Goal: Information Seeking & Learning: Learn about a topic

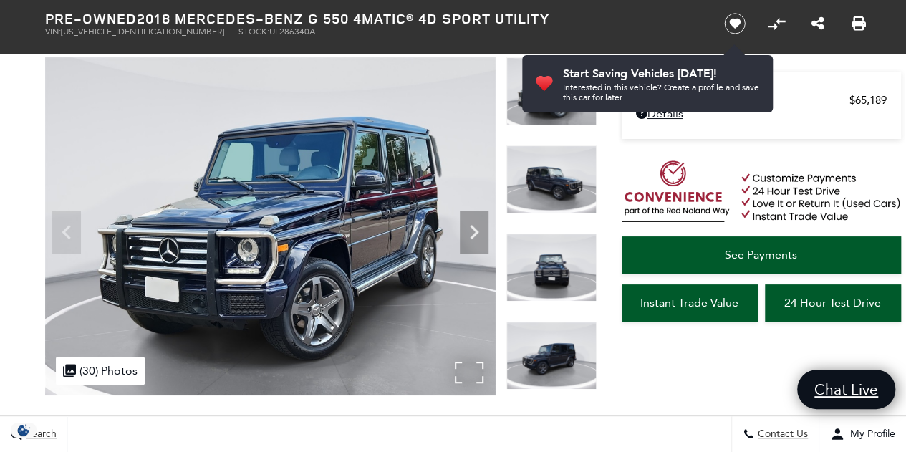
scroll to position [107, 0]
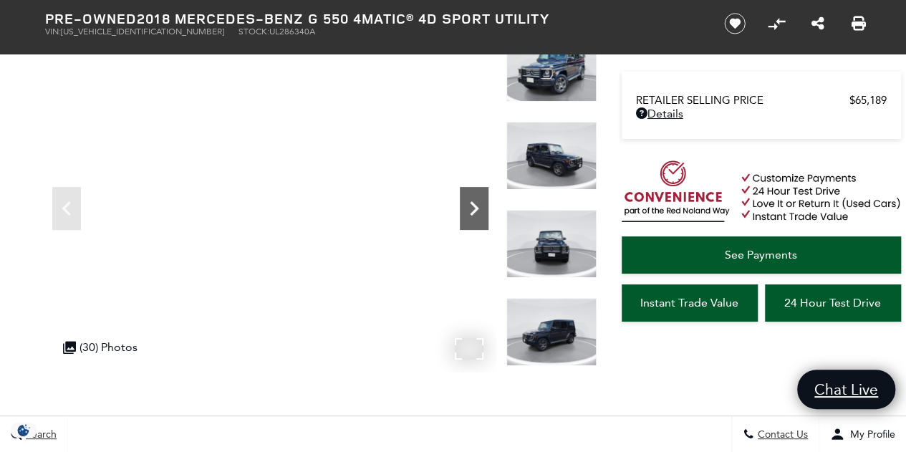
click at [470, 215] on icon "Next" at bounding box center [474, 208] width 29 height 29
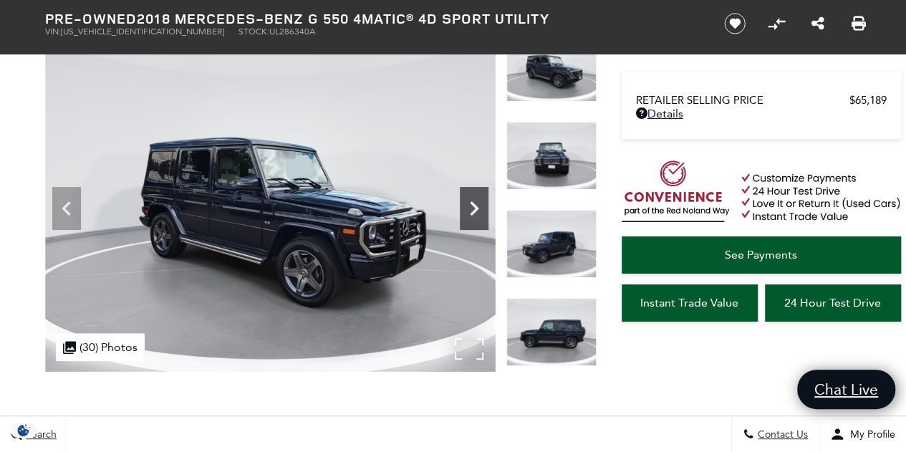
scroll to position [0, 0]
click at [470, 215] on icon "Next" at bounding box center [474, 208] width 29 height 29
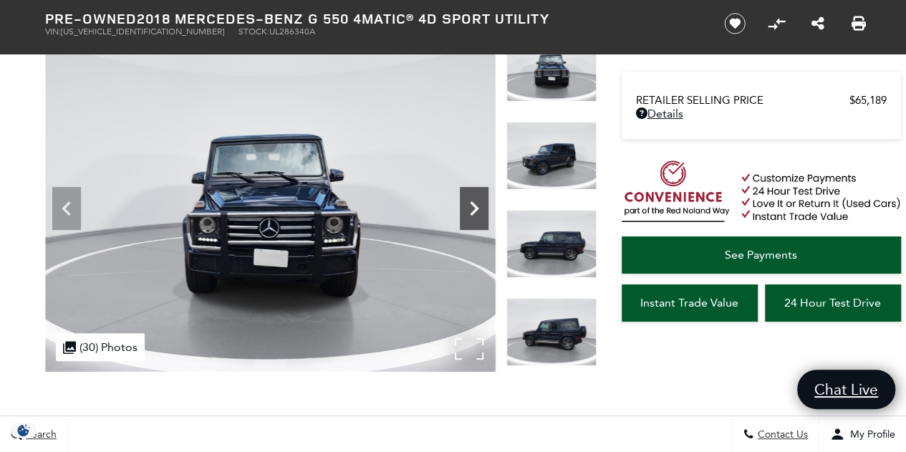
click at [470, 215] on icon "Next" at bounding box center [474, 208] width 29 height 29
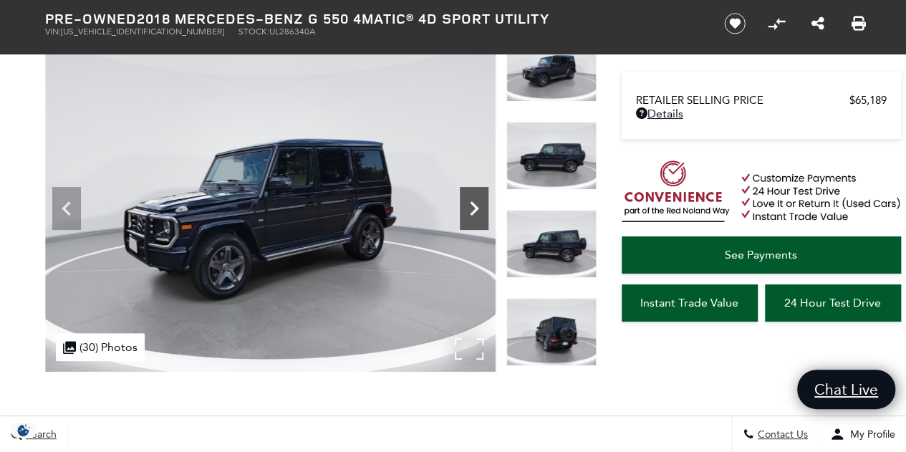
click at [470, 215] on icon "Next" at bounding box center [474, 208] width 29 height 29
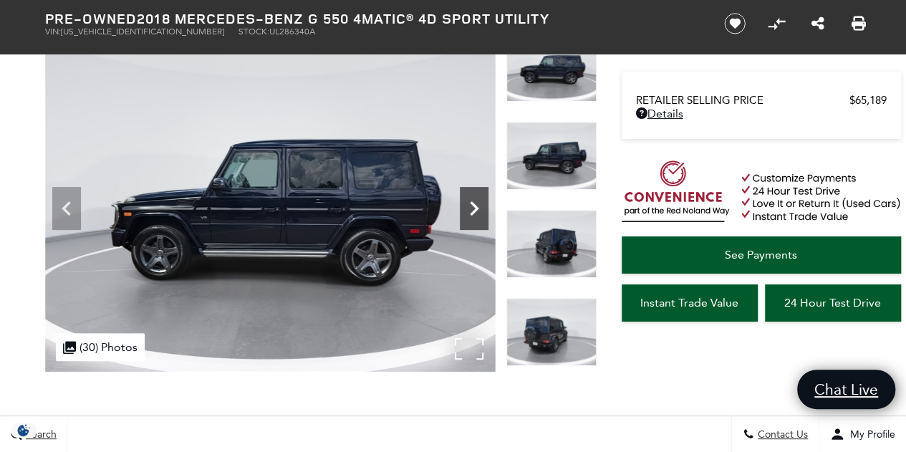
click at [470, 215] on icon "Next" at bounding box center [474, 208] width 29 height 29
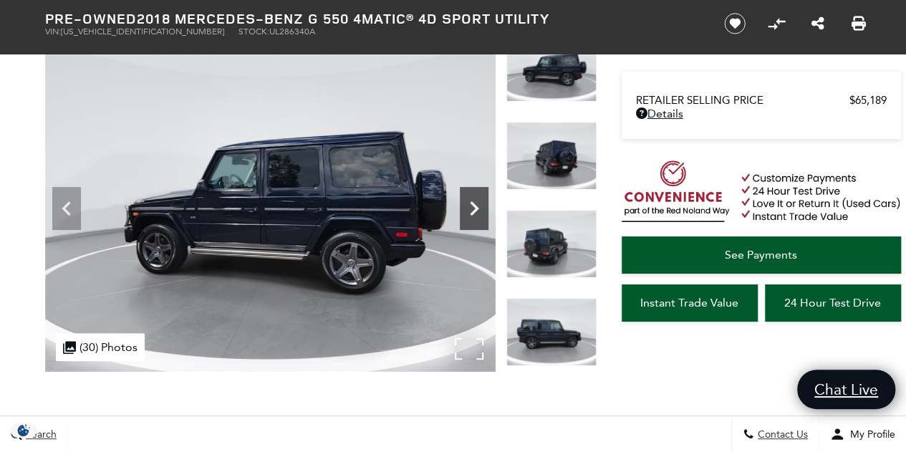
click at [470, 215] on icon "Next" at bounding box center [474, 208] width 29 height 29
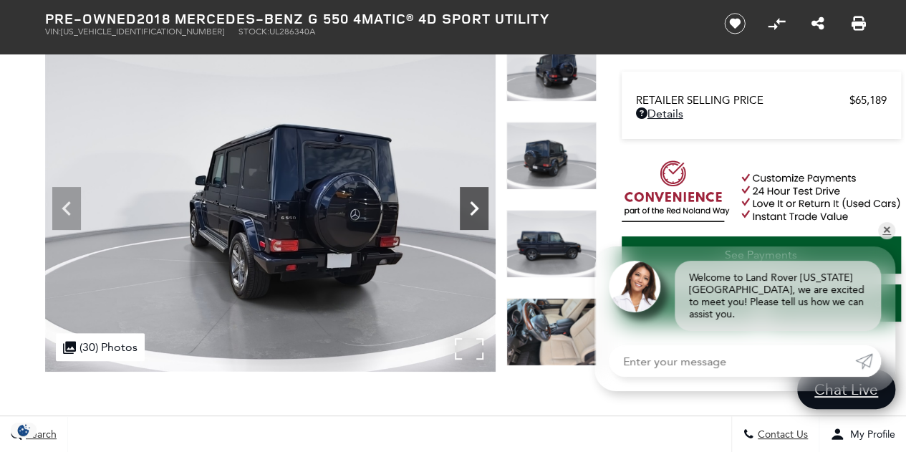
click at [470, 215] on icon "Next" at bounding box center [474, 208] width 29 height 29
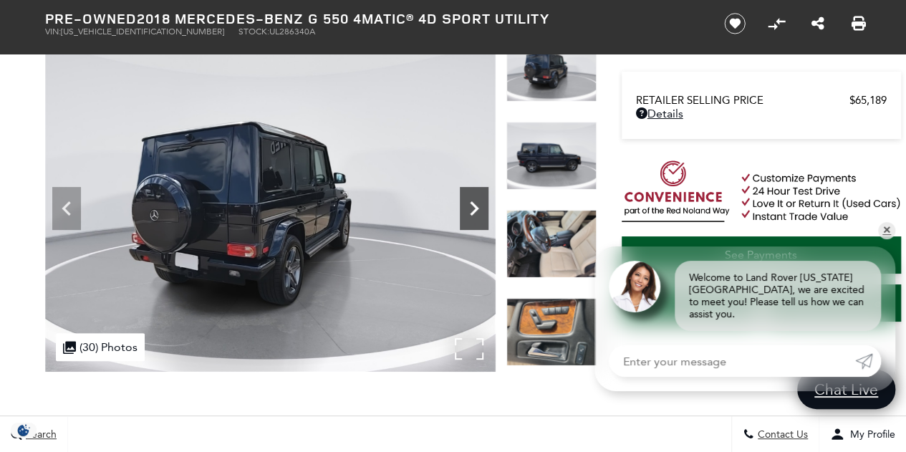
click at [470, 215] on icon "Next" at bounding box center [474, 208] width 29 height 29
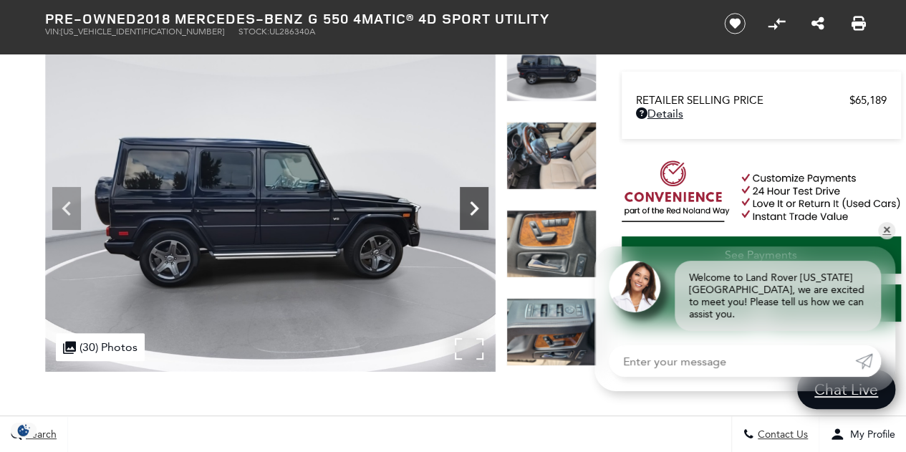
click at [470, 215] on icon "Next" at bounding box center [474, 208] width 29 height 29
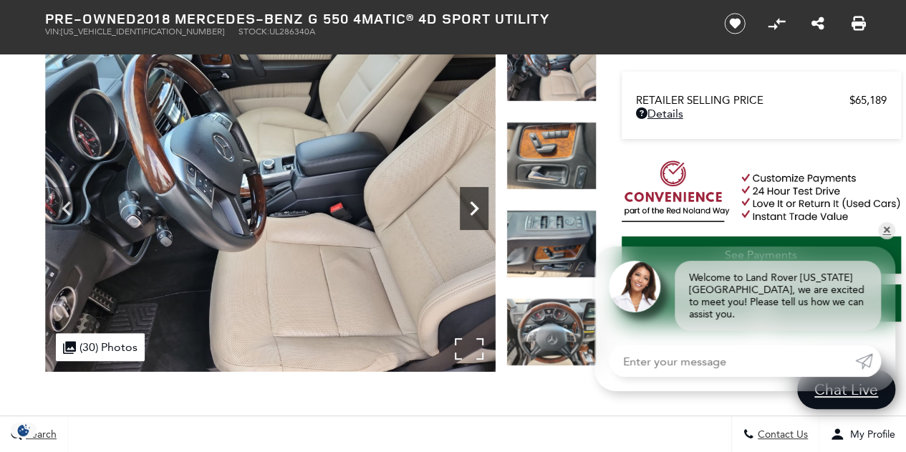
click at [470, 215] on icon "Next" at bounding box center [474, 208] width 29 height 29
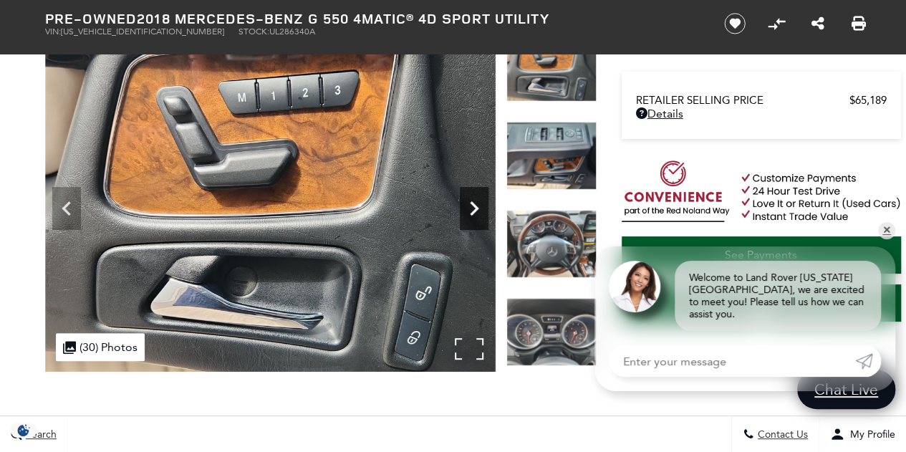
click at [470, 215] on icon "Next" at bounding box center [474, 208] width 29 height 29
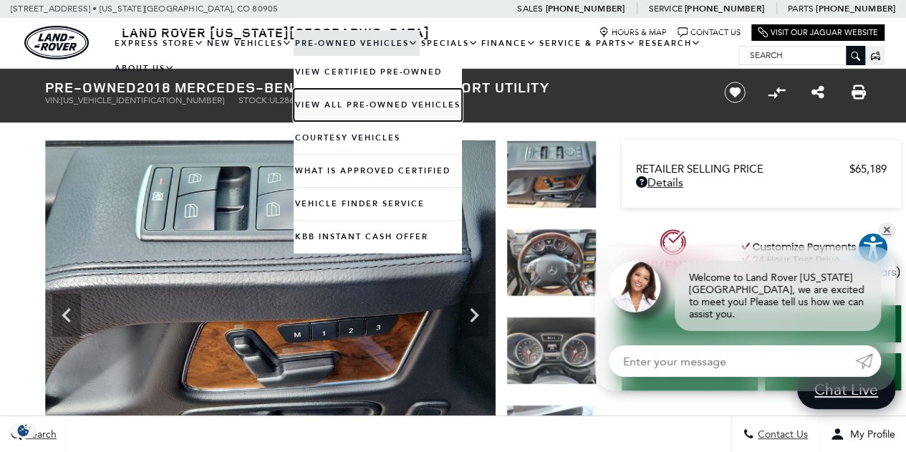
click at [337, 105] on link "View All Pre-Owned Vehicles" at bounding box center [378, 105] width 168 height 32
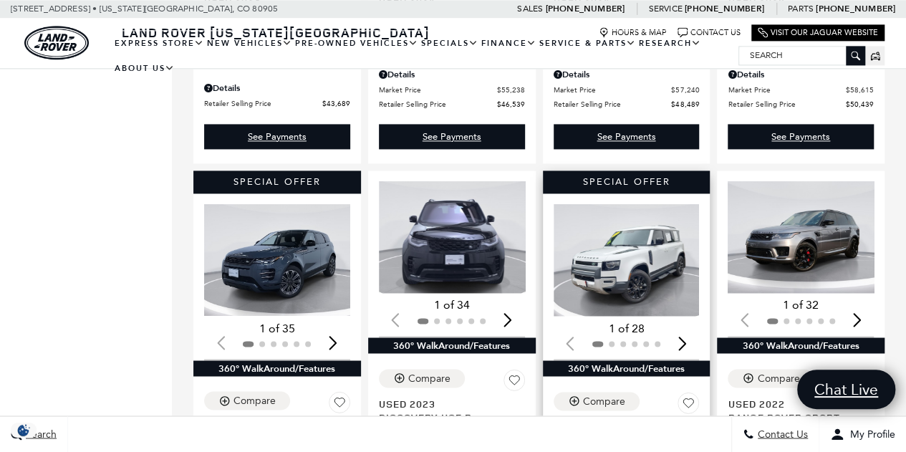
scroll to position [990, 0]
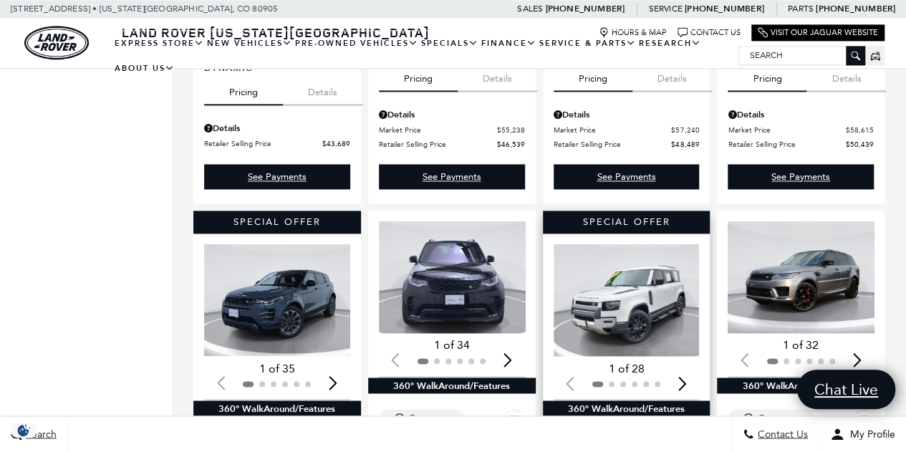
click at [690, 367] on div "Next slide" at bounding box center [682, 383] width 19 height 32
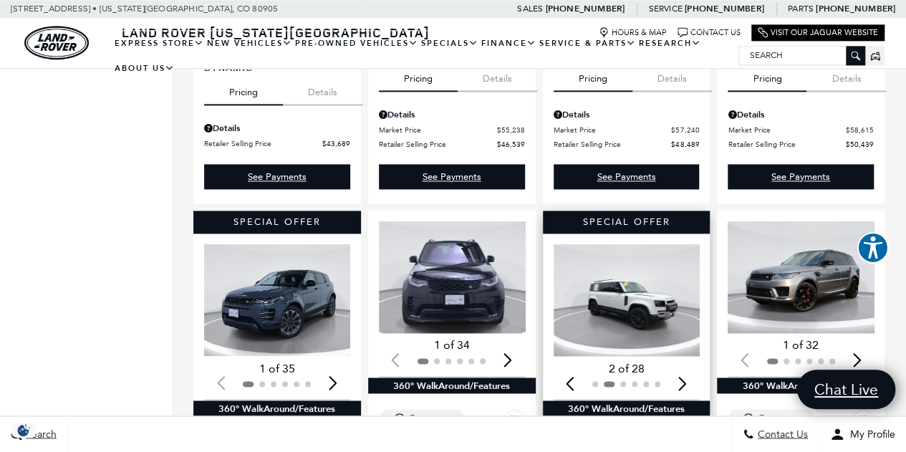
click at [690, 367] on div "Next slide" at bounding box center [682, 383] width 19 height 32
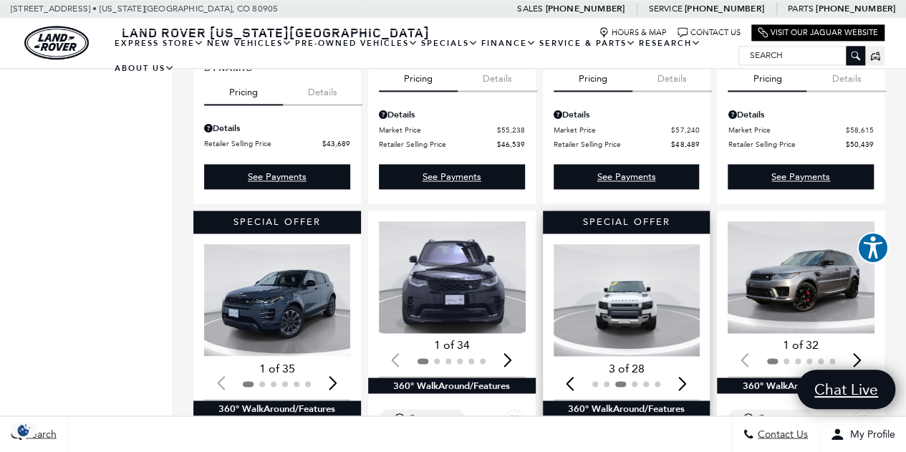
click at [690, 367] on div "Next slide" at bounding box center [682, 383] width 19 height 32
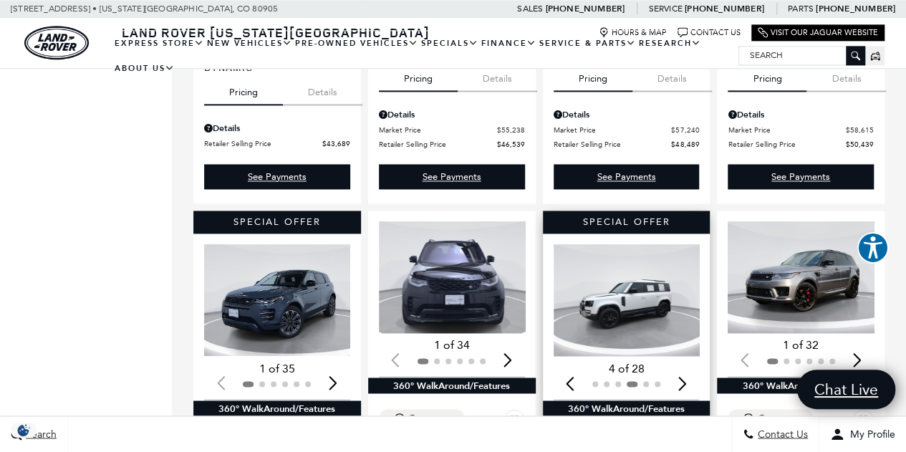
click at [690, 367] on div "Next slide" at bounding box center [682, 383] width 19 height 32
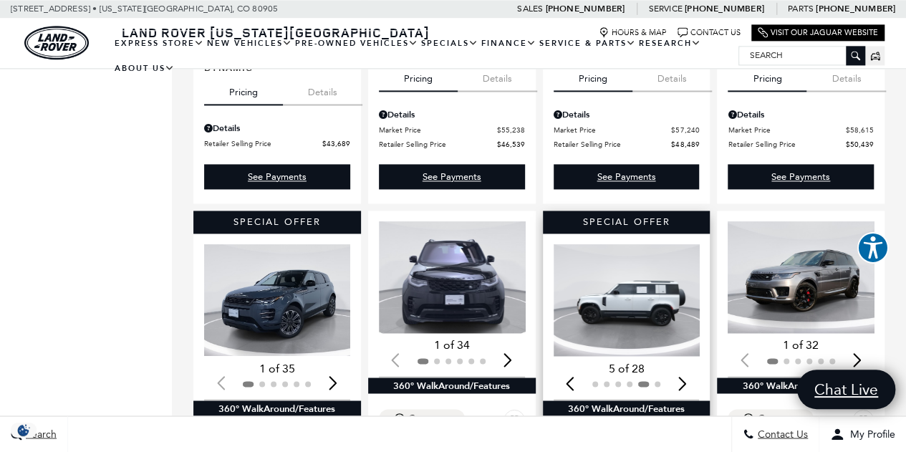
click at [690, 367] on div "Next slide" at bounding box center [682, 383] width 19 height 32
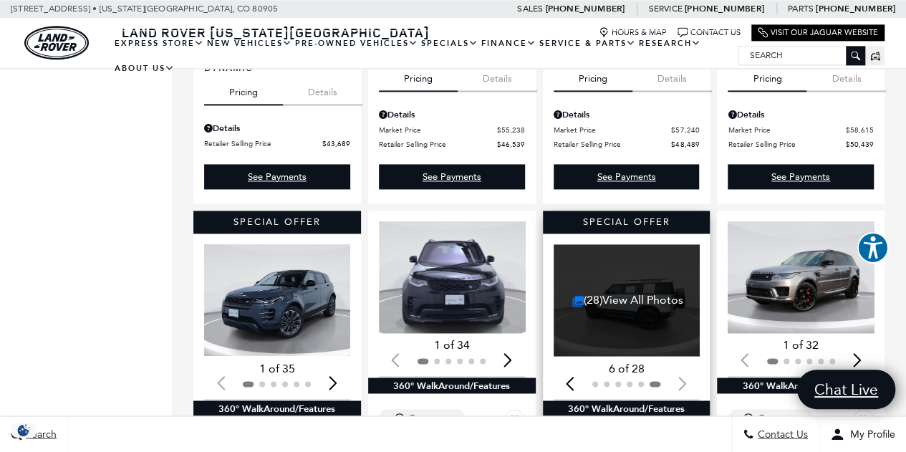
click at [690, 376] on div at bounding box center [627, 384] width 146 height 16
click at [620, 293] on link "(28) View All Photos" at bounding box center [627, 300] width 111 height 14
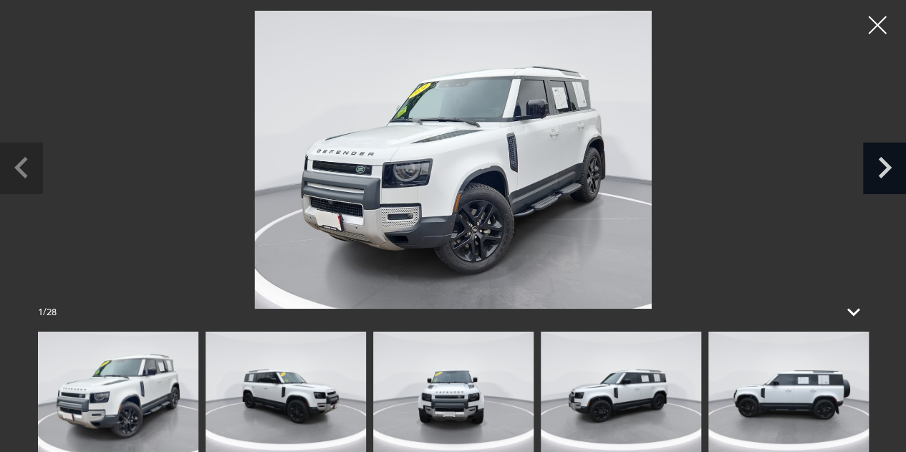
click at [885, 163] on icon "Next slide" at bounding box center [885, 167] width 14 height 21
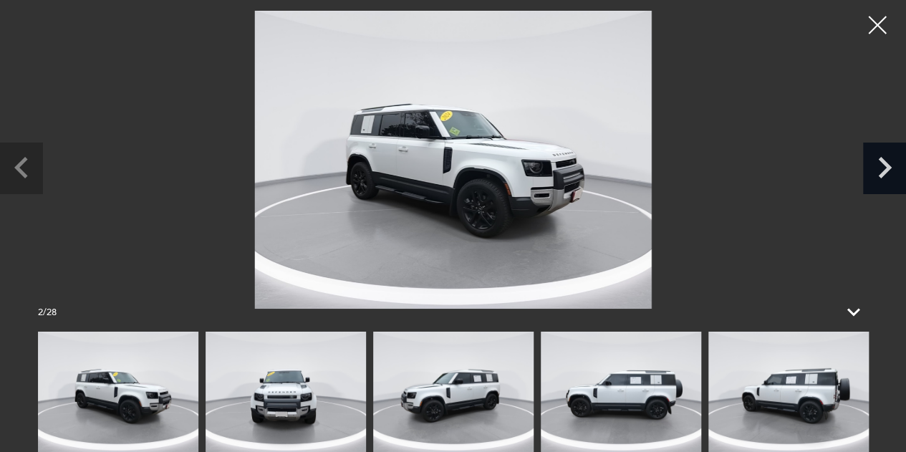
click at [885, 163] on icon "Next slide" at bounding box center [885, 167] width 14 height 21
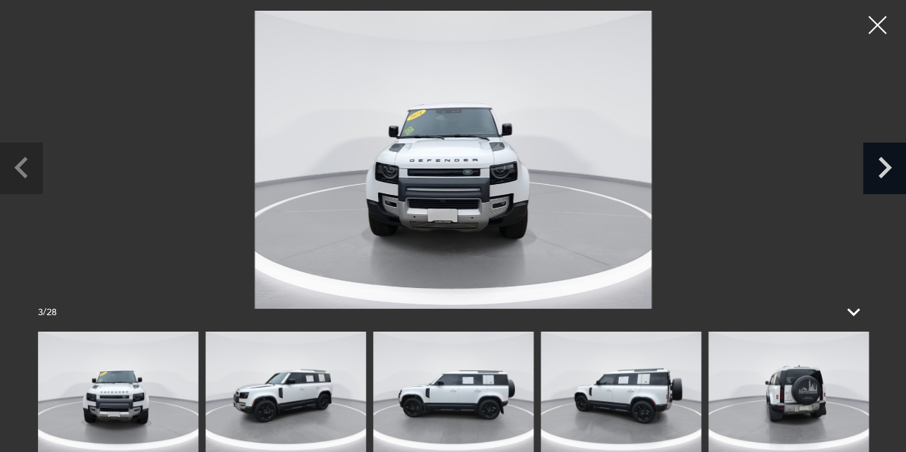
click at [885, 163] on icon "Next slide" at bounding box center [885, 167] width 14 height 21
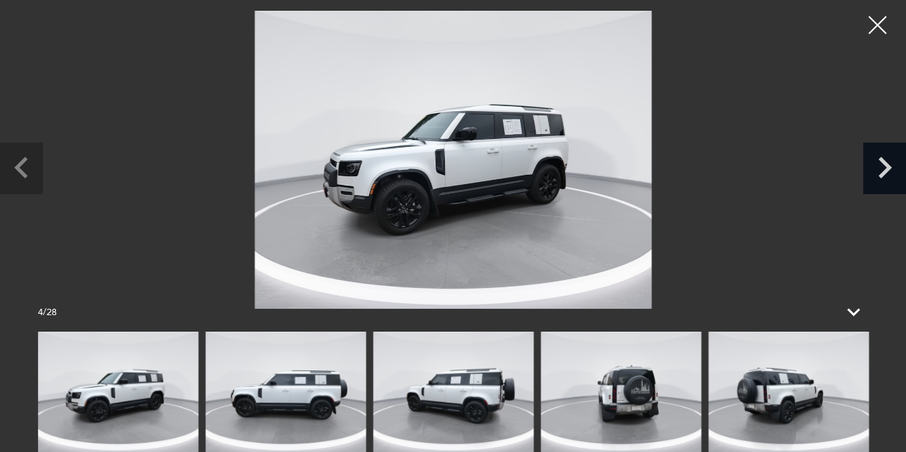
click at [885, 163] on icon "Next slide" at bounding box center [885, 167] width 14 height 21
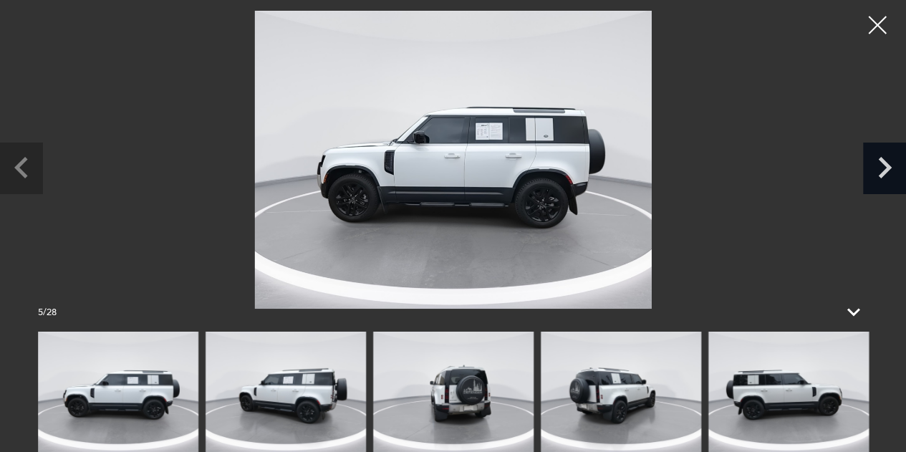
click at [885, 163] on icon "Next slide" at bounding box center [885, 167] width 14 height 21
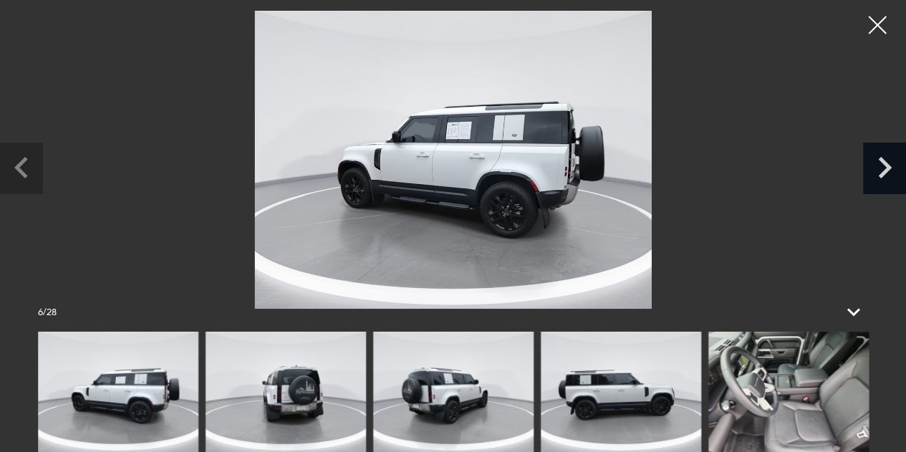
click at [885, 163] on icon "Next slide" at bounding box center [885, 167] width 14 height 21
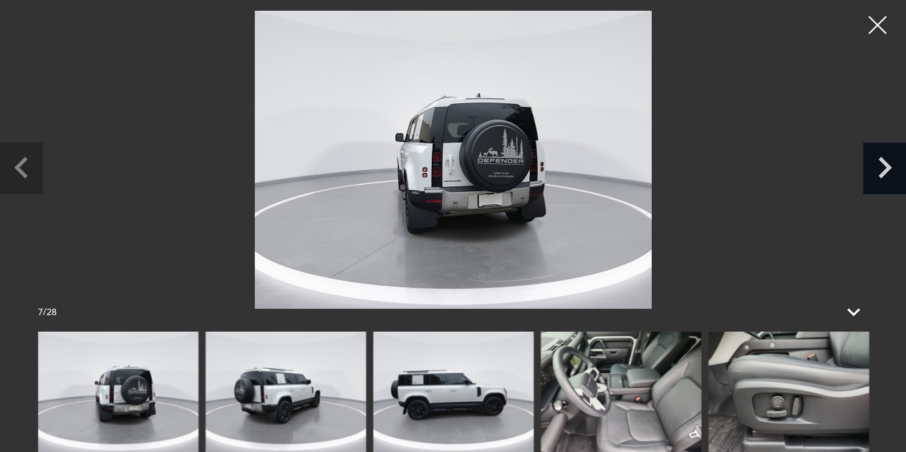
click at [885, 163] on icon "Next slide" at bounding box center [885, 167] width 14 height 21
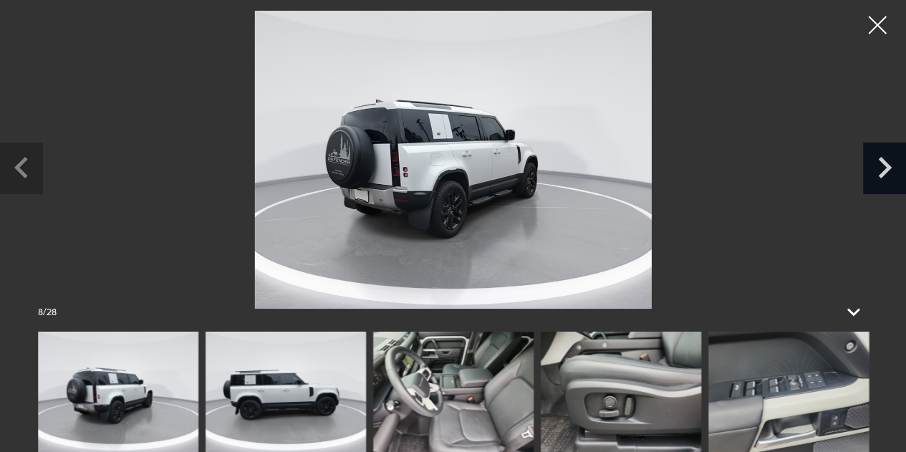
click at [885, 163] on icon "Next slide" at bounding box center [885, 167] width 14 height 21
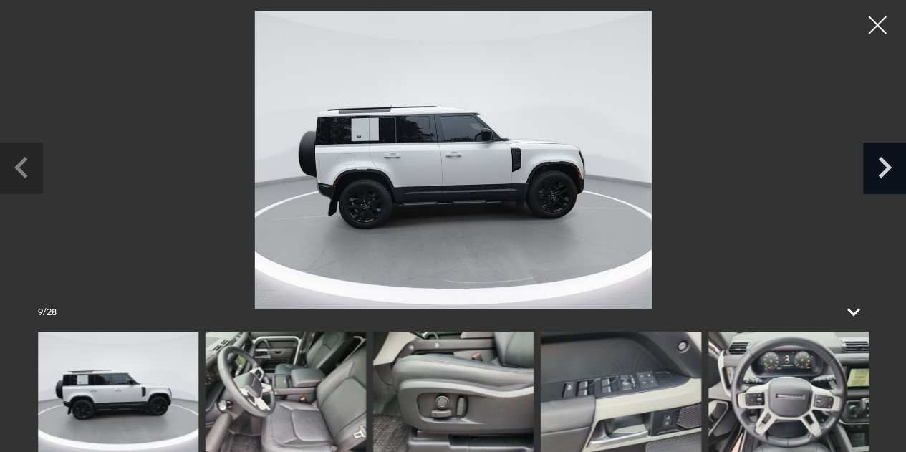
click at [885, 163] on icon "Next slide" at bounding box center [885, 167] width 14 height 21
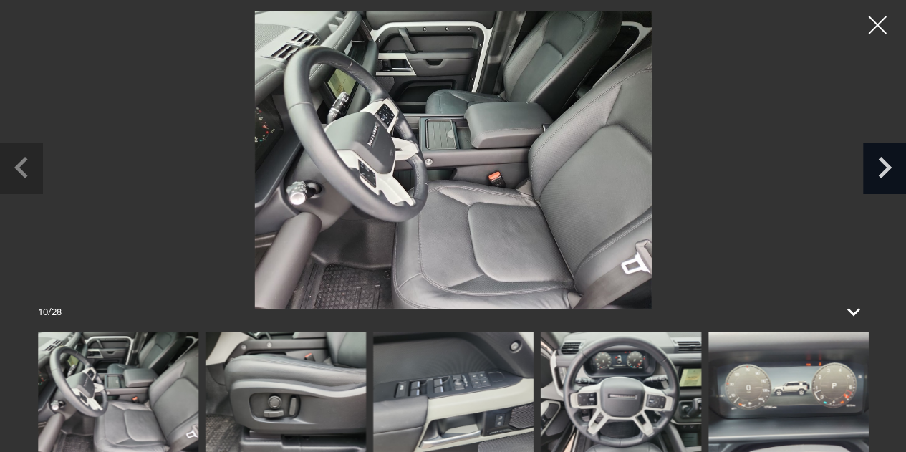
click at [885, 163] on icon "Next slide" at bounding box center [885, 167] width 14 height 21
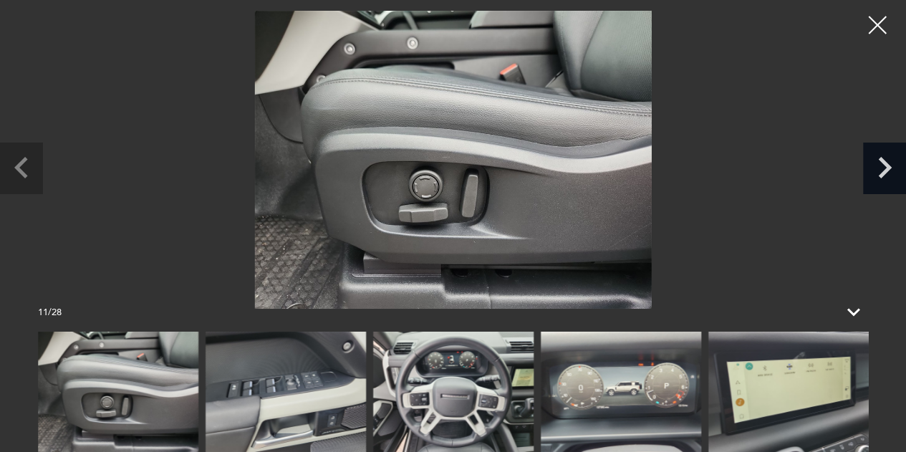
click at [885, 163] on icon "Next slide" at bounding box center [885, 167] width 14 height 21
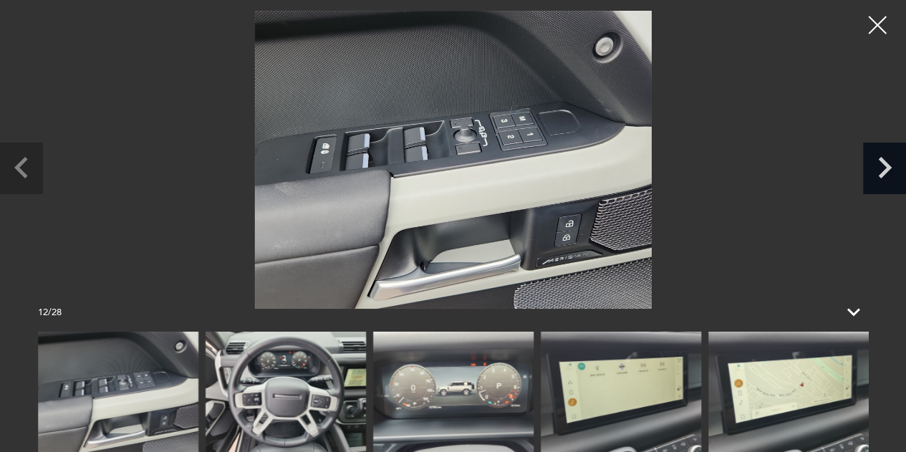
click at [885, 163] on icon "Next slide" at bounding box center [885, 167] width 14 height 21
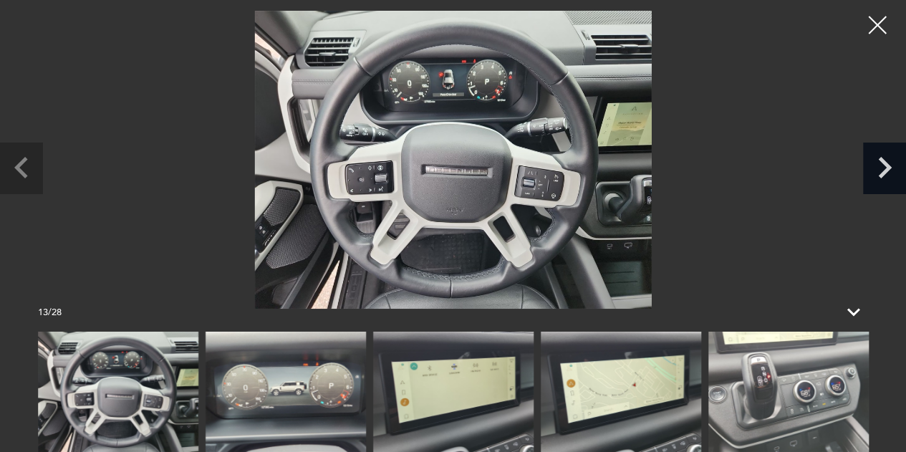
click at [885, 163] on icon "Next slide" at bounding box center [885, 167] width 14 height 21
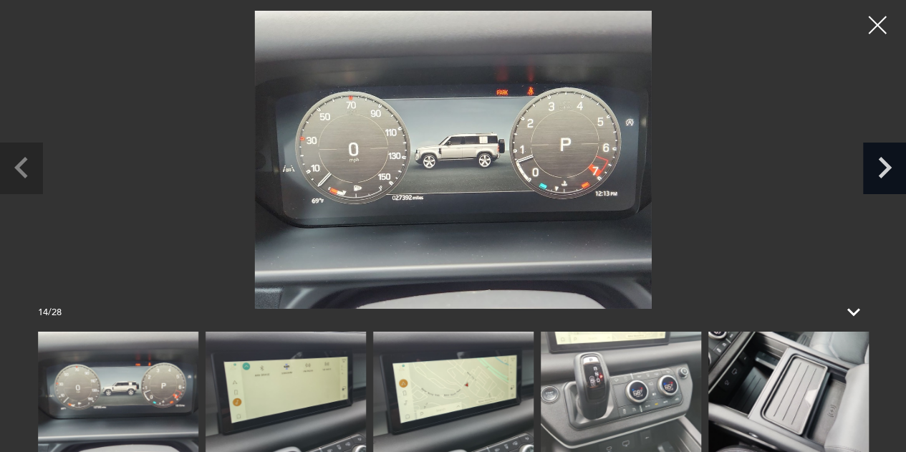
click at [885, 163] on icon "Next slide" at bounding box center [885, 167] width 14 height 21
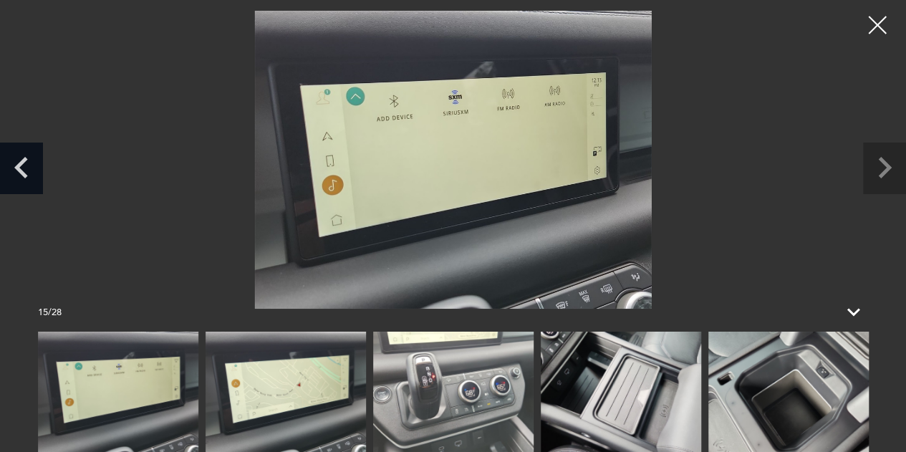
click at [32, 170] on icon "Previous slide" at bounding box center [21, 166] width 43 height 47
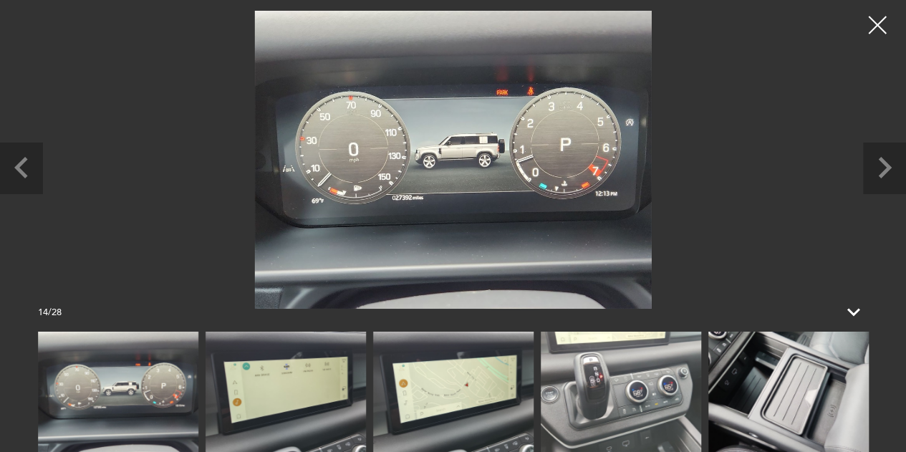
click at [877, 25] on div at bounding box center [877, 25] width 36 height 36
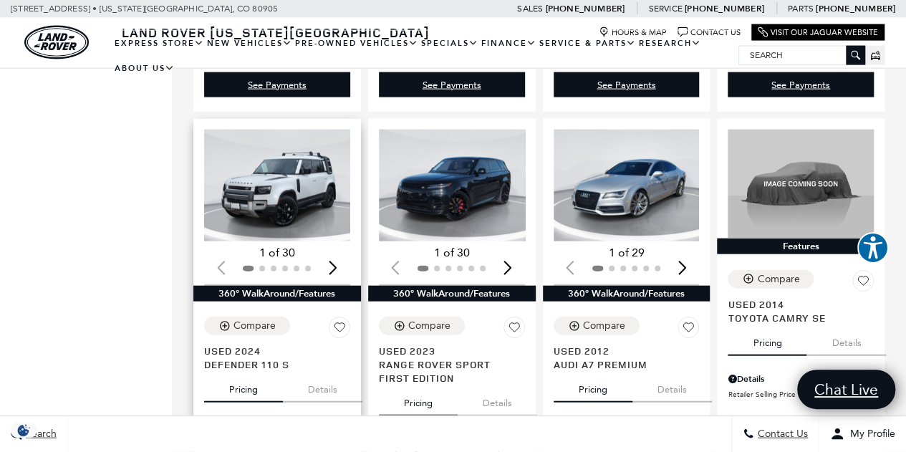
scroll to position [1528, 0]
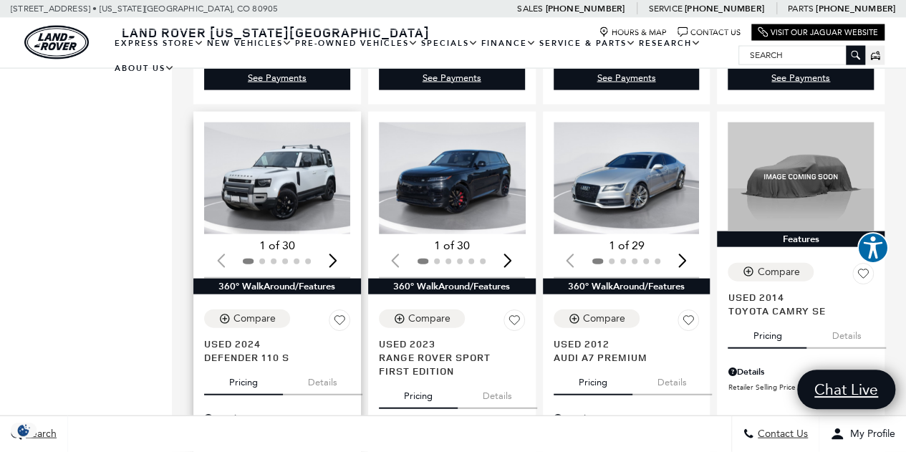
click at [338, 245] on div "Next slide" at bounding box center [333, 261] width 19 height 32
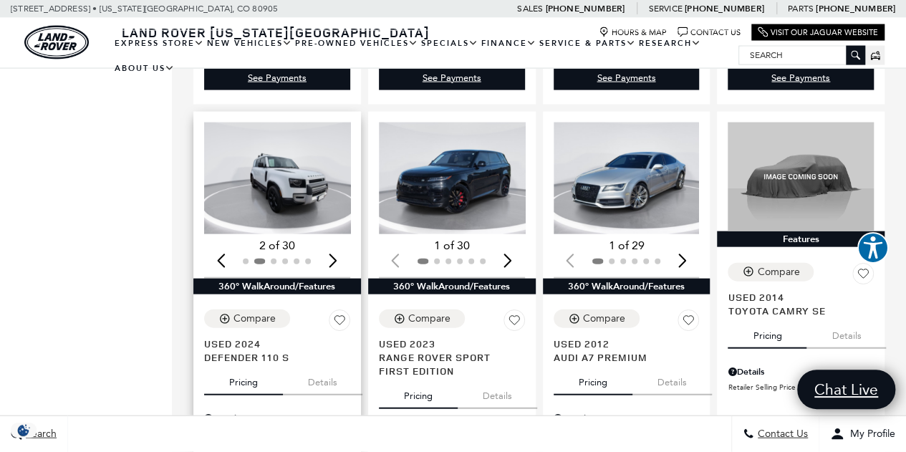
click at [338, 245] on div "Next slide" at bounding box center [333, 261] width 19 height 32
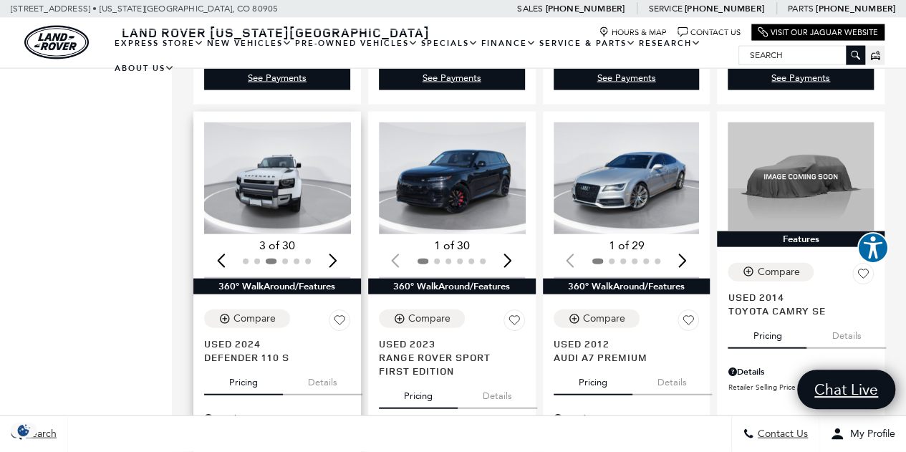
click at [298, 174] on img "3 / 6" at bounding box center [278, 178] width 149 height 112
click at [333, 245] on div "Next slide" at bounding box center [333, 261] width 19 height 32
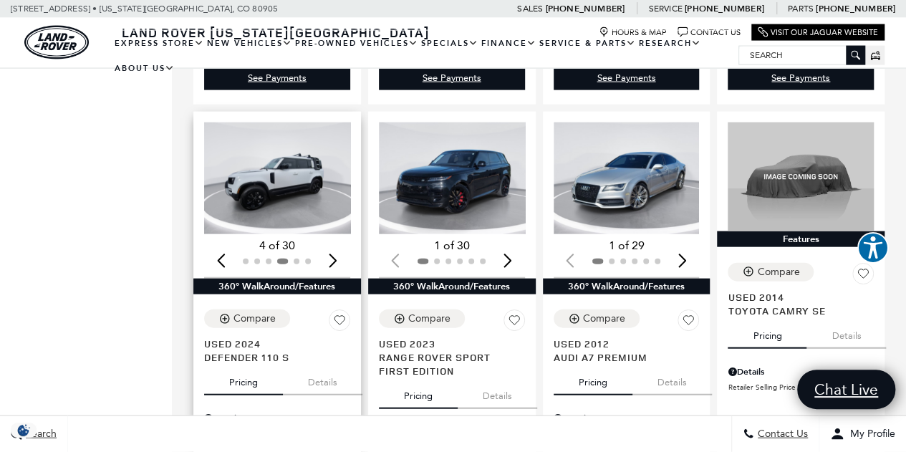
click at [333, 245] on div "Next slide" at bounding box center [333, 261] width 19 height 32
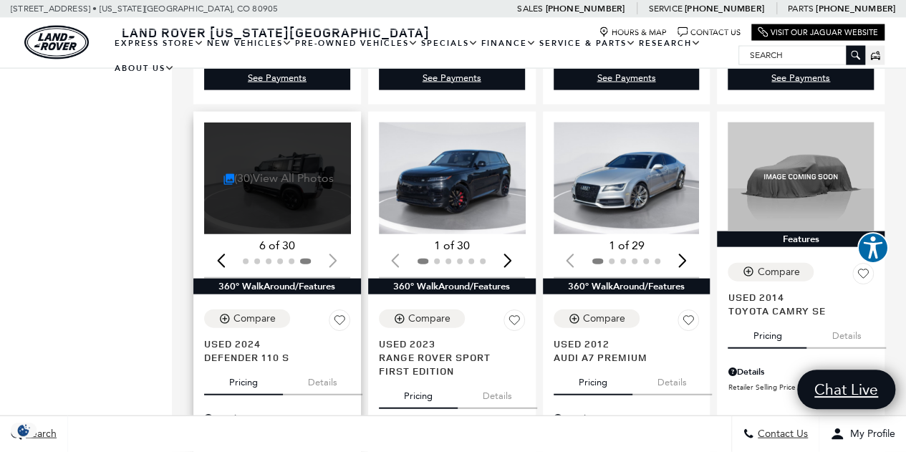
click at [276, 171] on link "(30) View All Photos" at bounding box center [278, 178] width 111 height 14
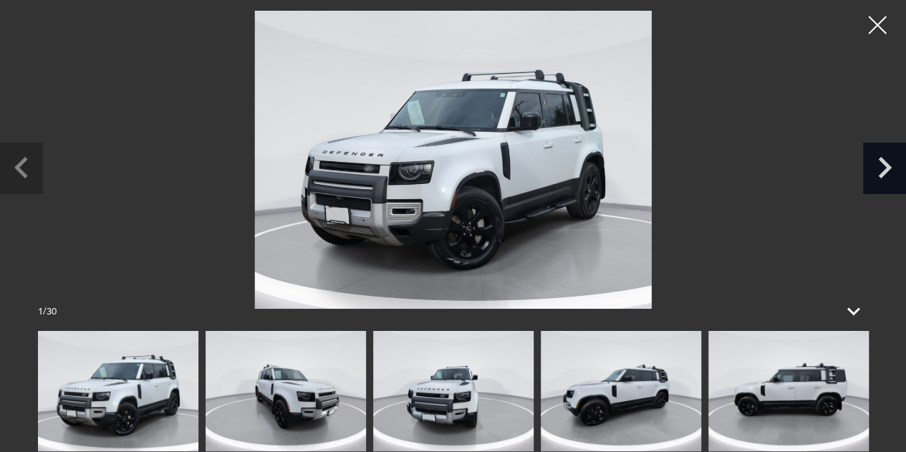
click at [885, 173] on icon "Next slide" at bounding box center [885, 167] width 14 height 21
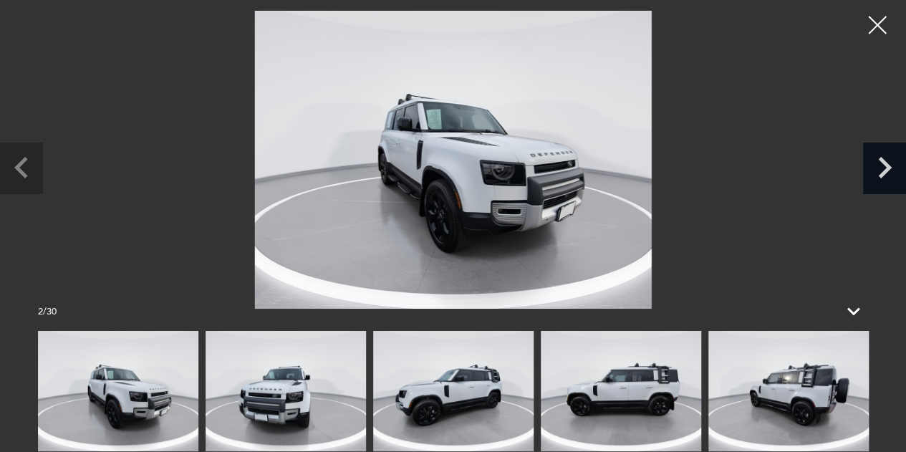
click at [885, 173] on icon "Next slide" at bounding box center [885, 167] width 14 height 21
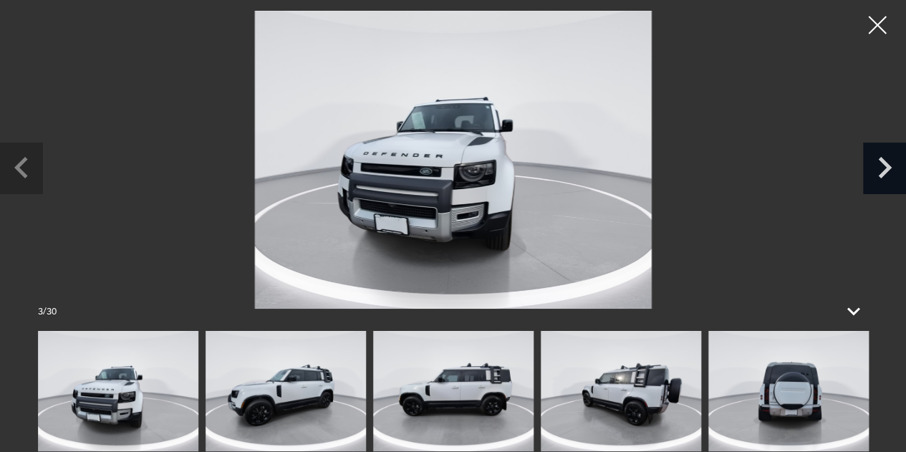
click at [885, 173] on icon "Next slide" at bounding box center [885, 167] width 14 height 21
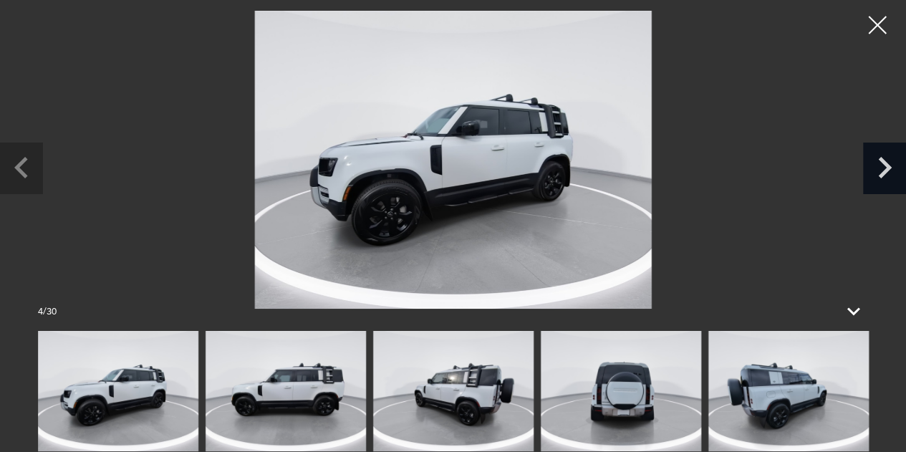
click at [885, 173] on icon "Next slide" at bounding box center [885, 167] width 14 height 21
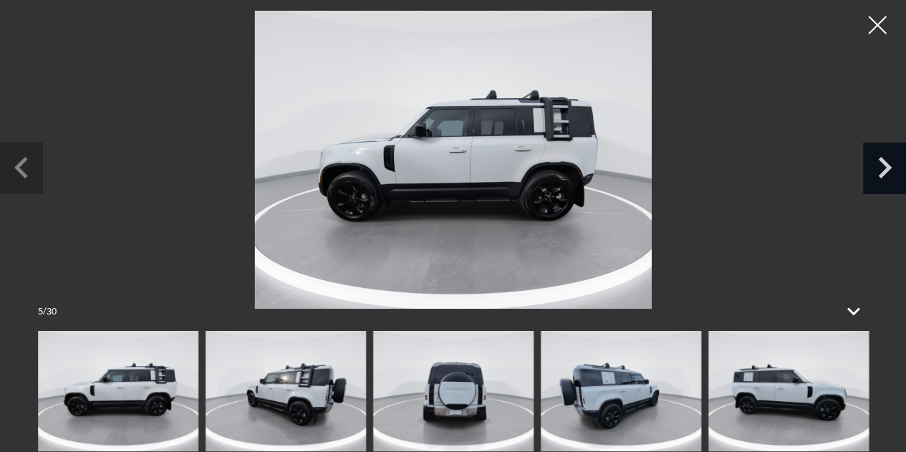
click at [885, 173] on icon "Next slide" at bounding box center [885, 167] width 14 height 21
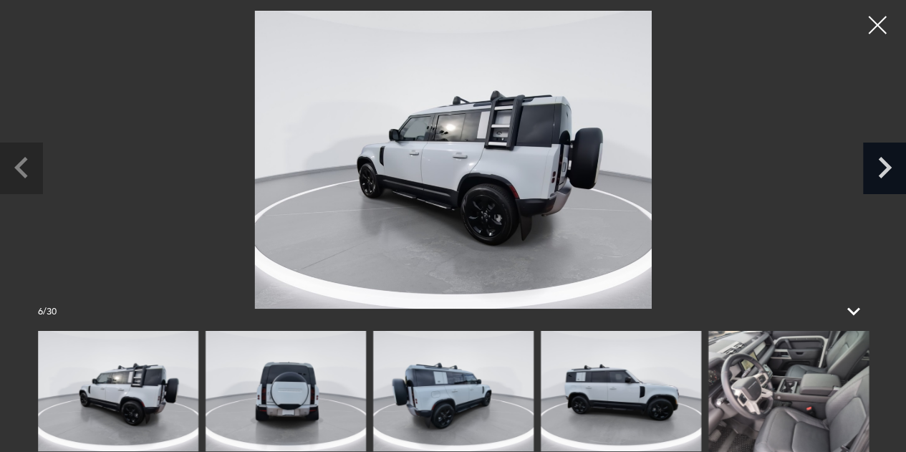
click at [885, 173] on icon "Next slide" at bounding box center [885, 167] width 14 height 21
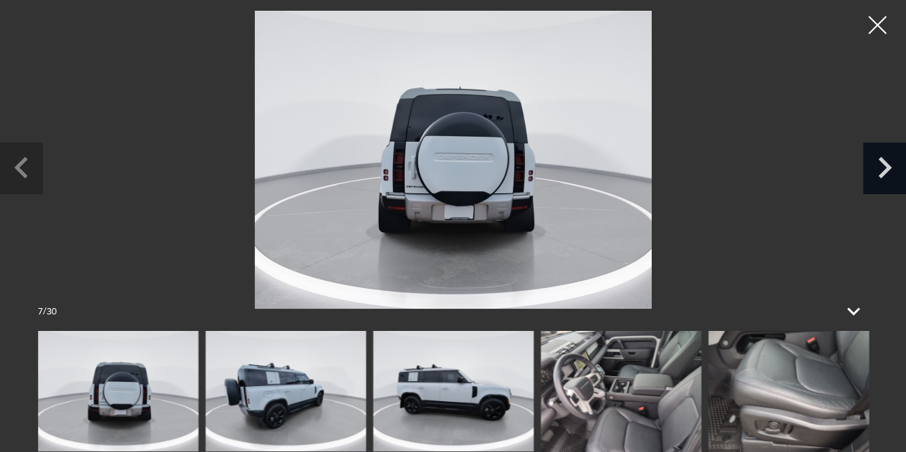
click at [885, 173] on icon "Next slide" at bounding box center [885, 167] width 14 height 21
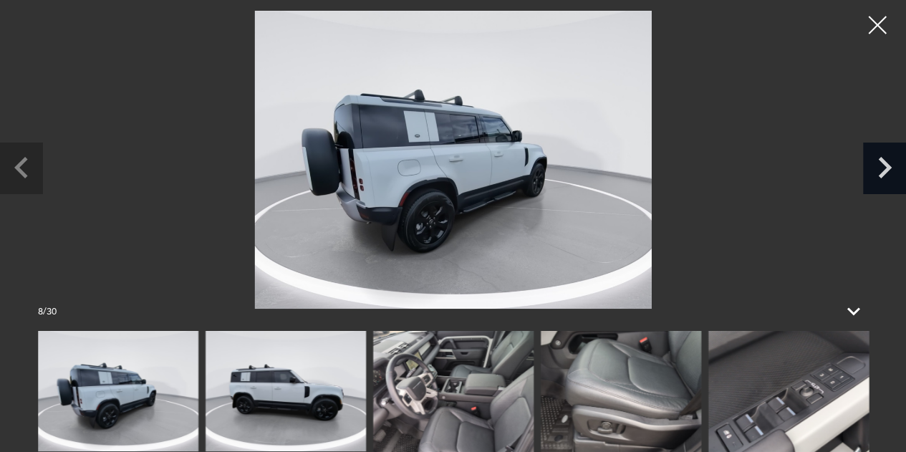
click at [885, 173] on icon "Next slide" at bounding box center [885, 167] width 14 height 21
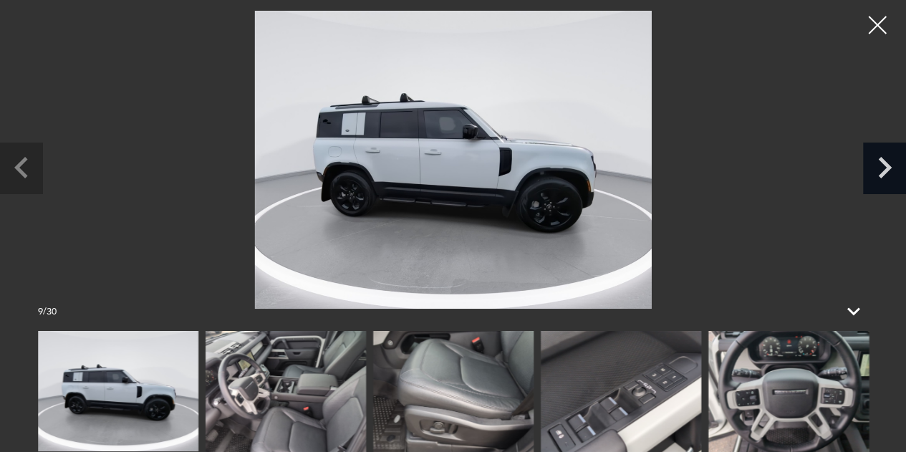
click at [885, 173] on icon "Next slide" at bounding box center [885, 167] width 14 height 21
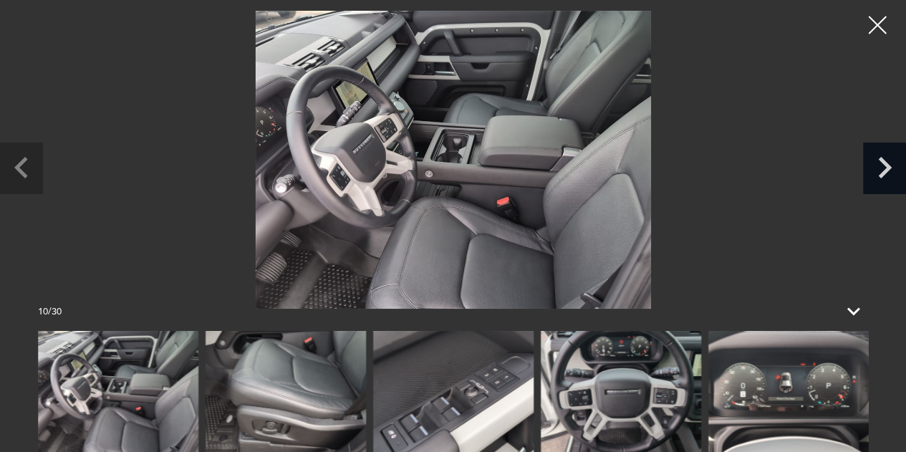
click at [885, 173] on icon "Next slide" at bounding box center [885, 167] width 14 height 21
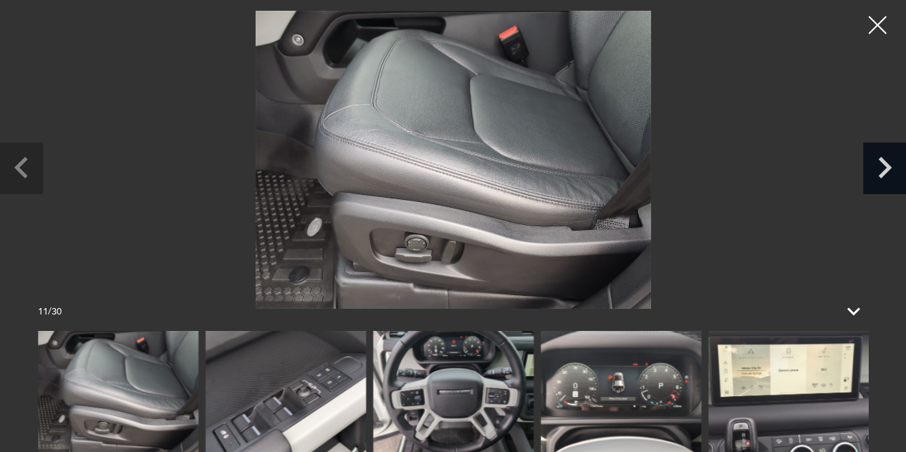
click at [885, 173] on icon "Next slide" at bounding box center [885, 167] width 14 height 21
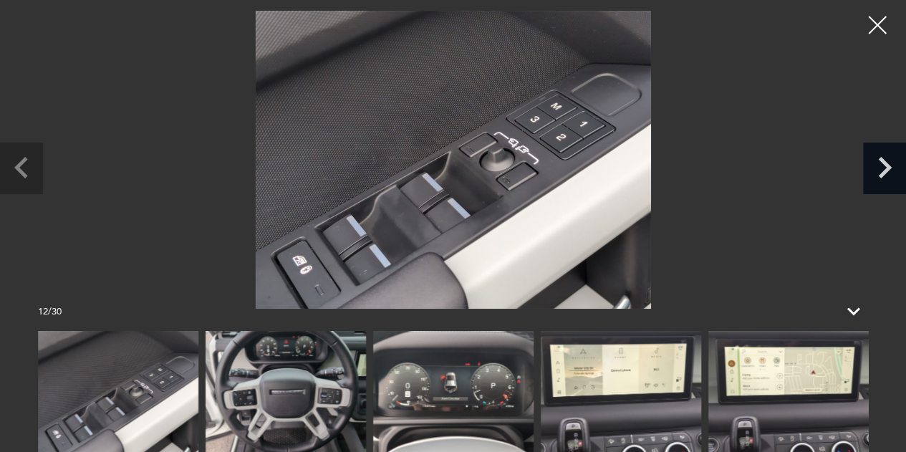
click at [885, 173] on icon "Next slide" at bounding box center [885, 167] width 14 height 21
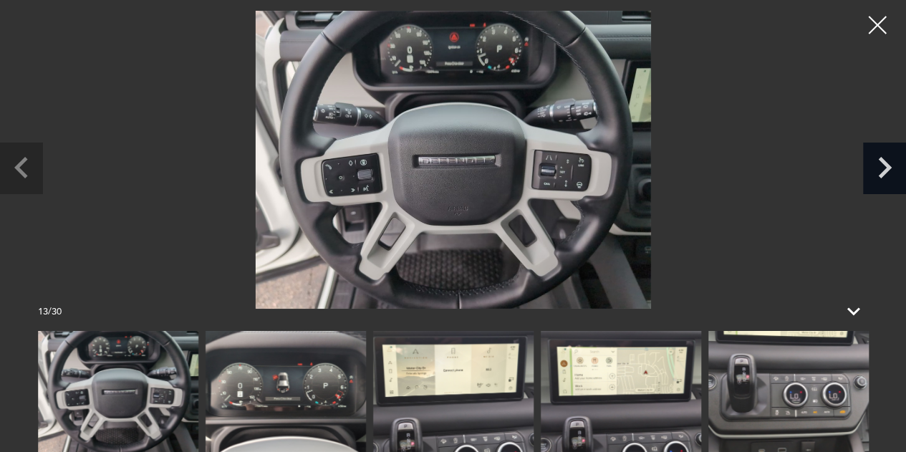
click at [885, 173] on icon "Next slide" at bounding box center [885, 167] width 14 height 21
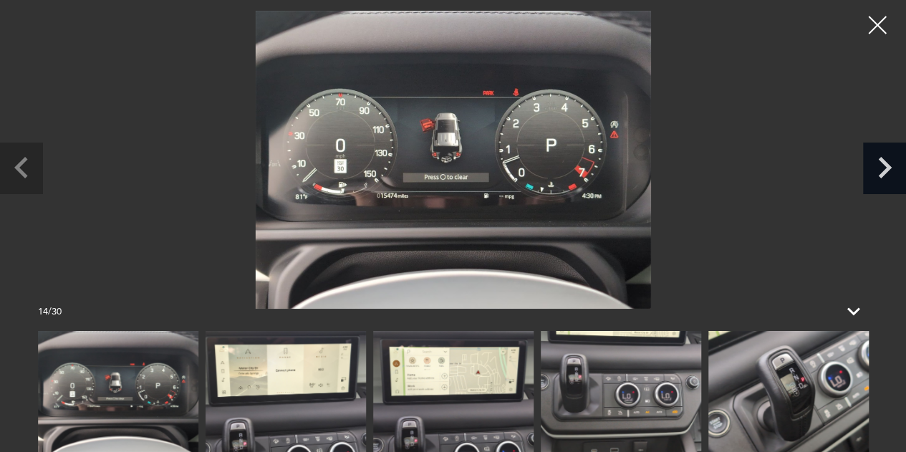
click at [885, 173] on icon "Next slide" at bounding box center [885, 167] width 14 height 21
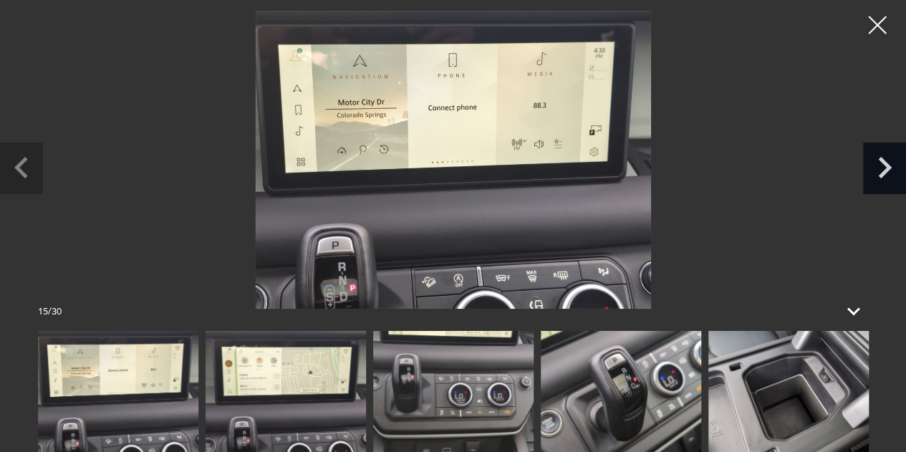
click at [885, 173] on icon "Next slide" at bounding box center [885, 167] width 14 height 21
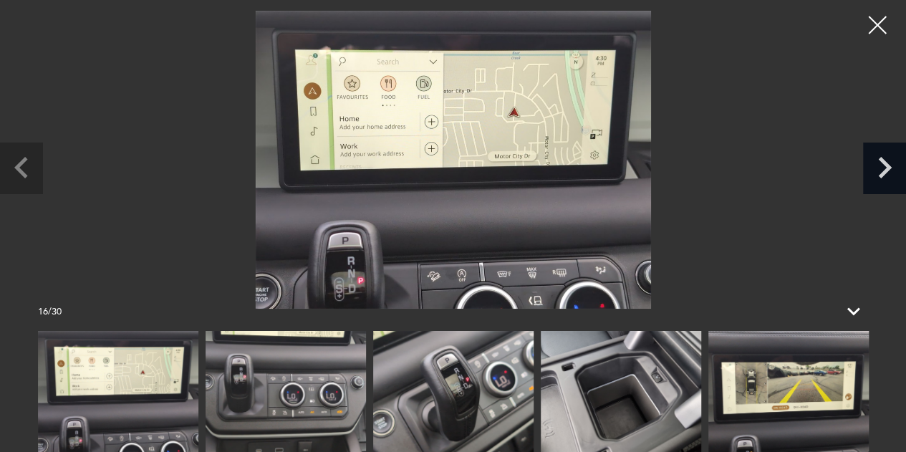
click at [885, 173] on icon "Next slide" at bounding box center [885, 167] width 14 height 21
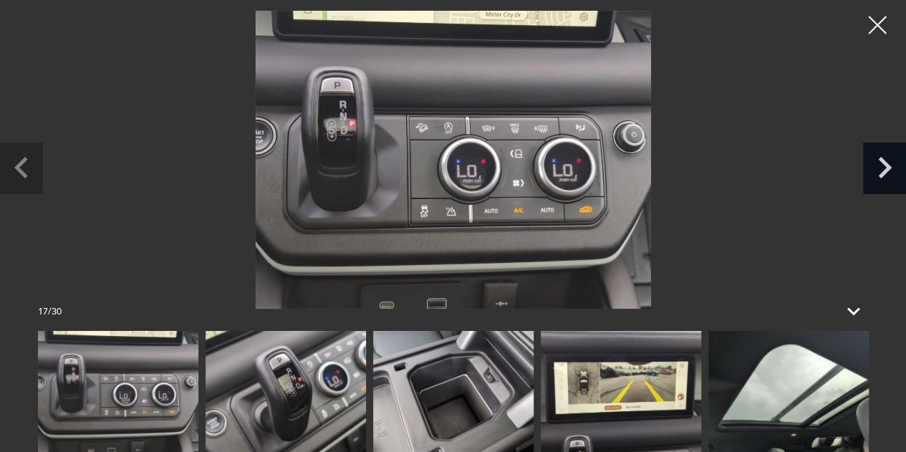
click at [888, 173] on icon "Next slide" at bounding box center [884, 166] width 43 height 47
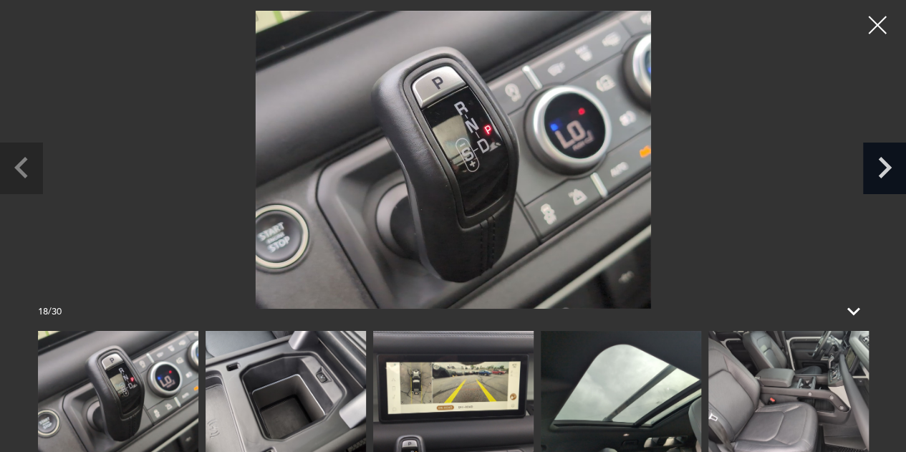
click at [888, 173] on icon "Next slide" at bounding box center [884, 166] width 43 height 47
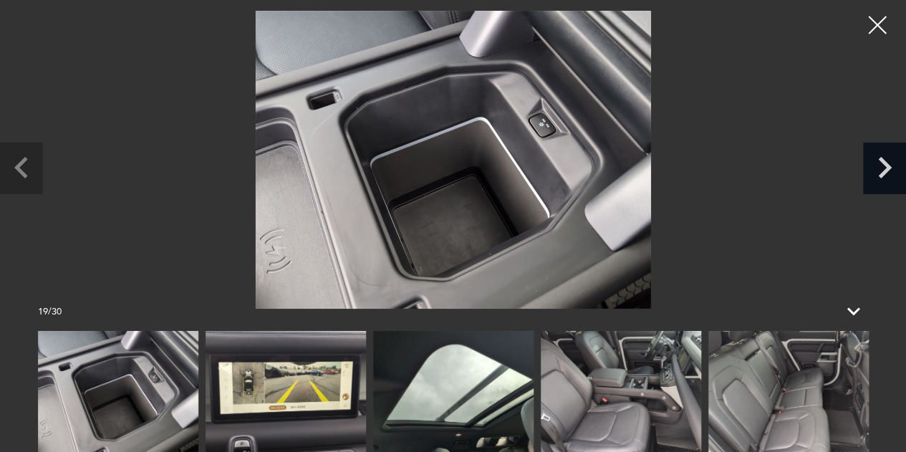
click at [888, 173] on icon "Next slide" at bounding box center [884, 166] width 43 height 47
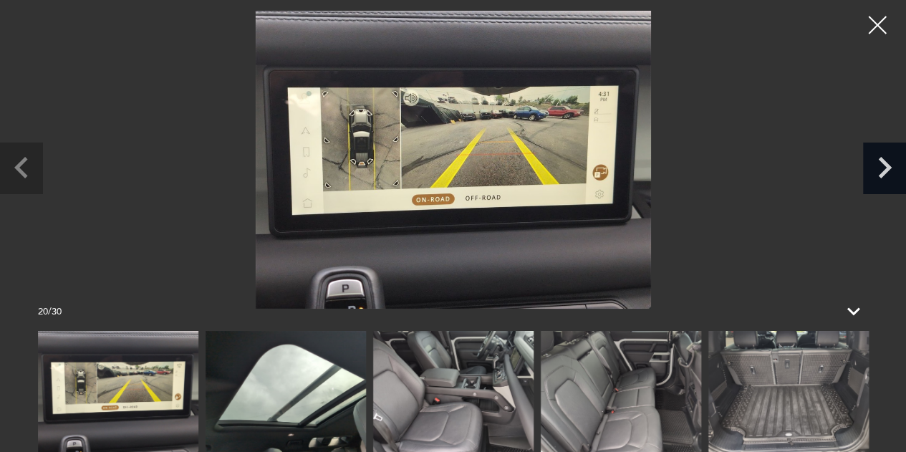
click at [888, 173] on icon "Next slide" at bounding box center [884, 166] width 43 height 47
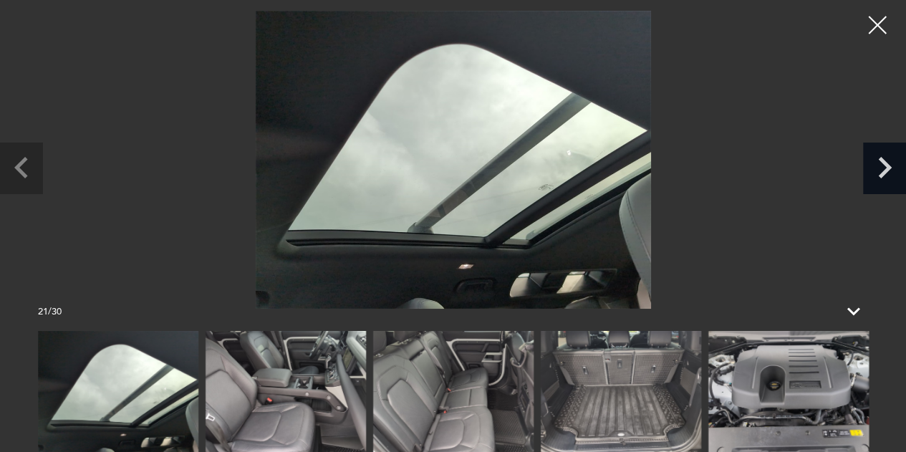
click at [888, 173] on icon "Next slide" at bounding box center [884, 166] width 43 height 47
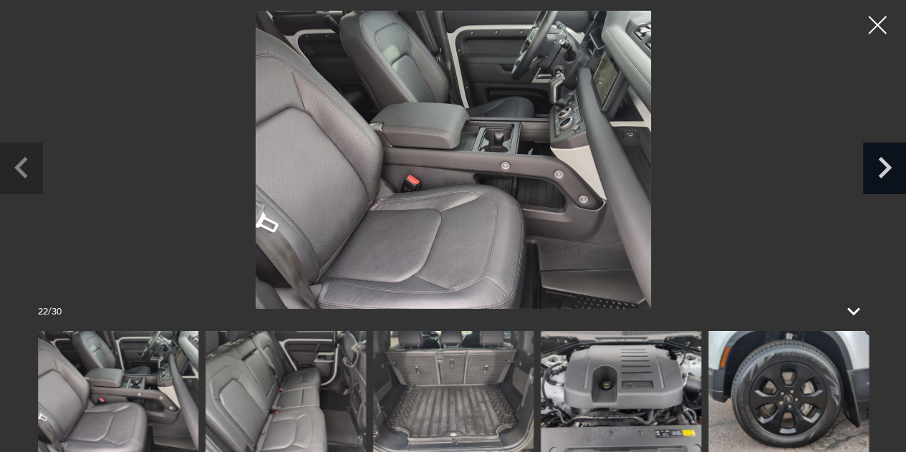
click at [888, 173] on icon "Next slide" at bounding box center [884, 166] width 43 height 47
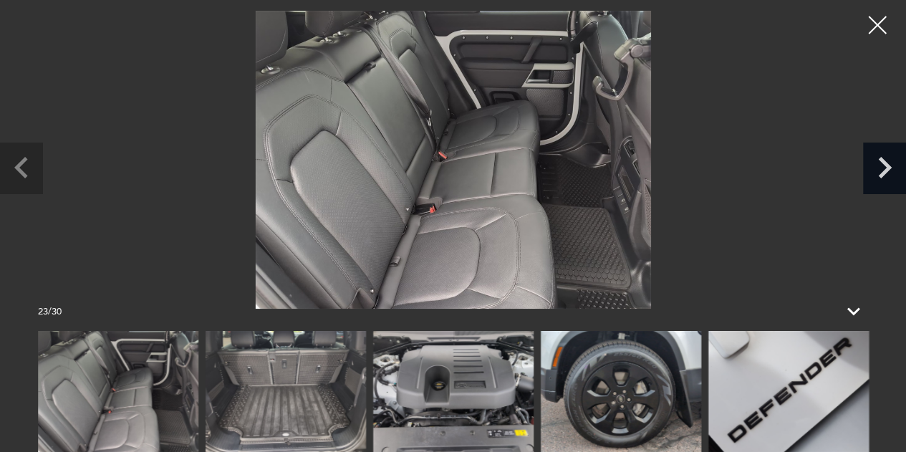
click at [888, 173] on icon "Next slide" at bounding box center [884, 166] width 43 height 47
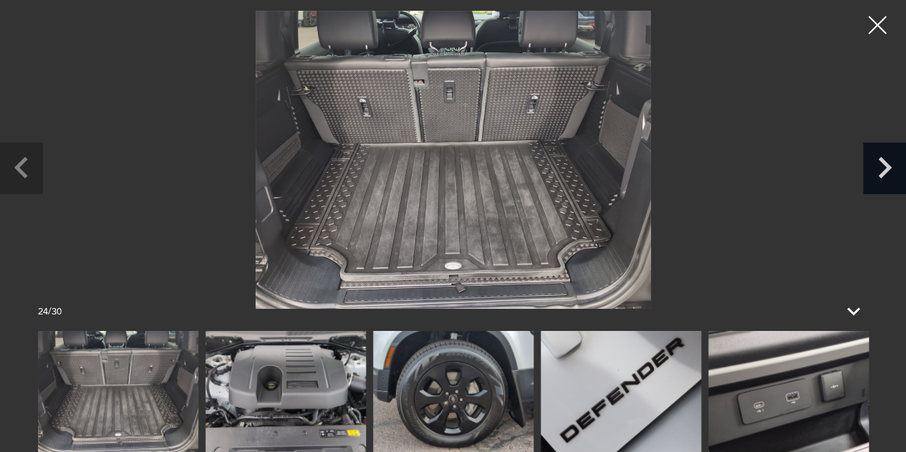
click at [888, 173] on icon "Next slide" at bounding box center [884, 166] width 43 height 47
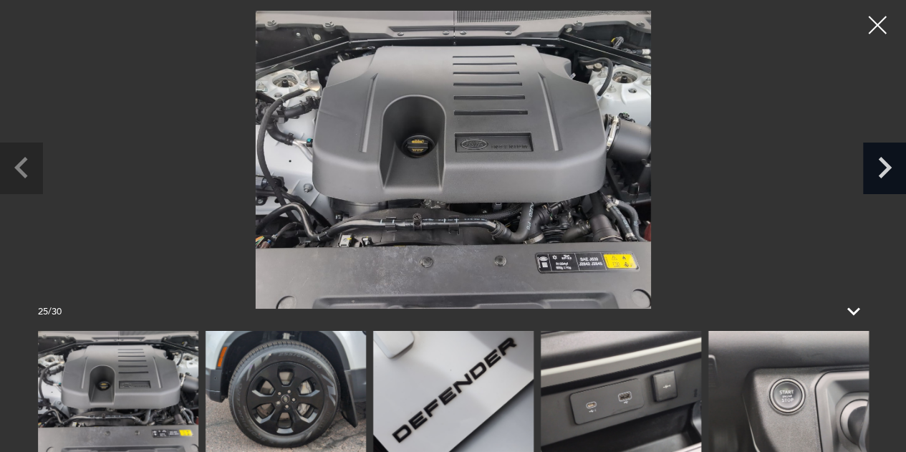
click at [888, 173] on icon "Next slide" at bounding box center [884, 166] width 43 height 47
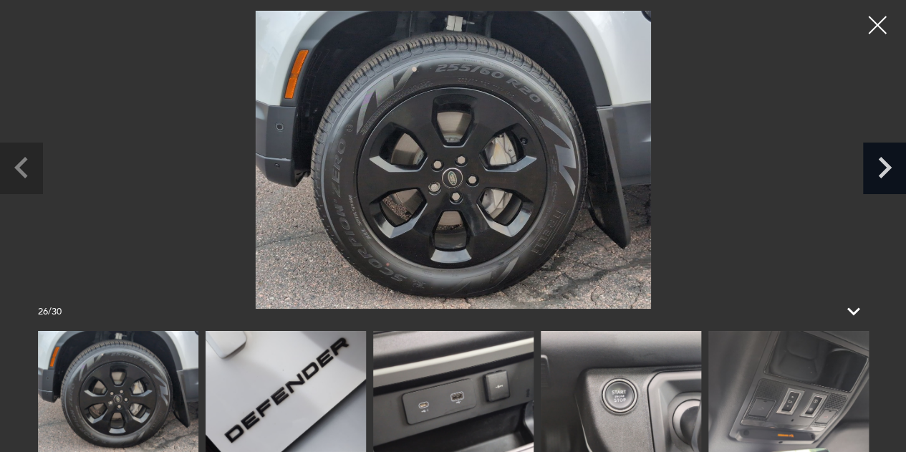
click at [888, 173] on icon "Next slide" at bounding box center [884, 166] width 43 height 47
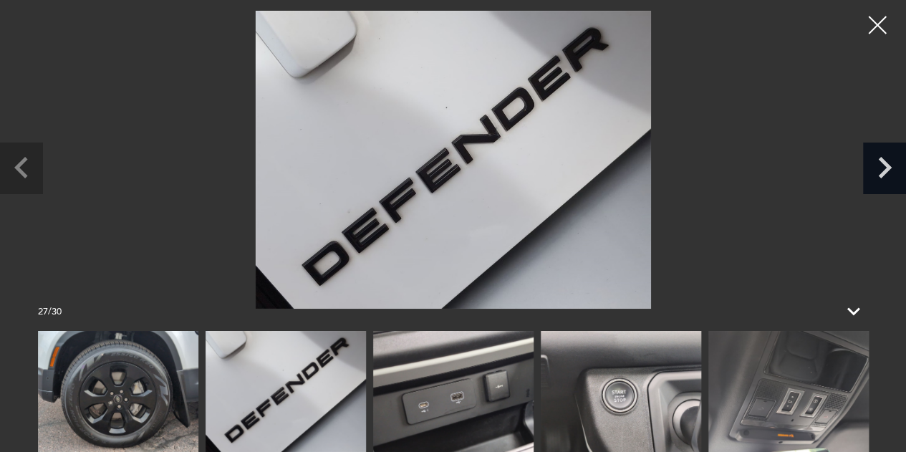
click at [888, 173] on icon "Next slide" at bounding box center [884, 166] width 43 height 47
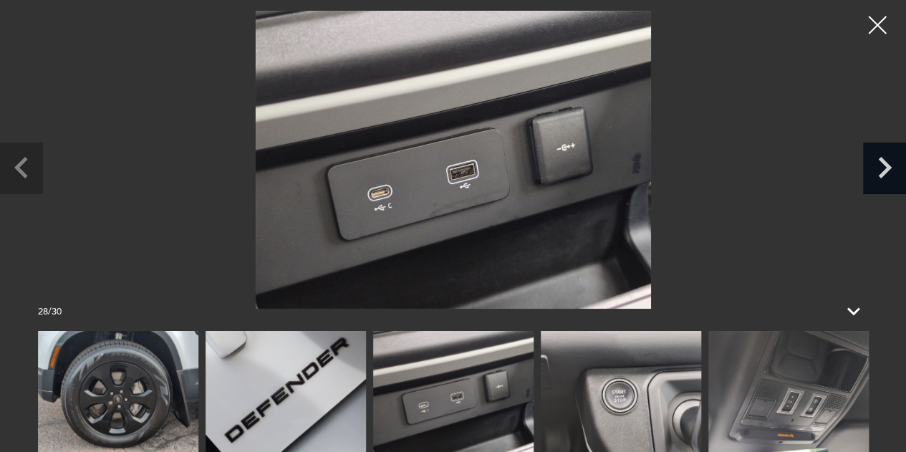
click at [888, 173] on icon "Next slide" at bounding box center [884, 166] width 43 height 47
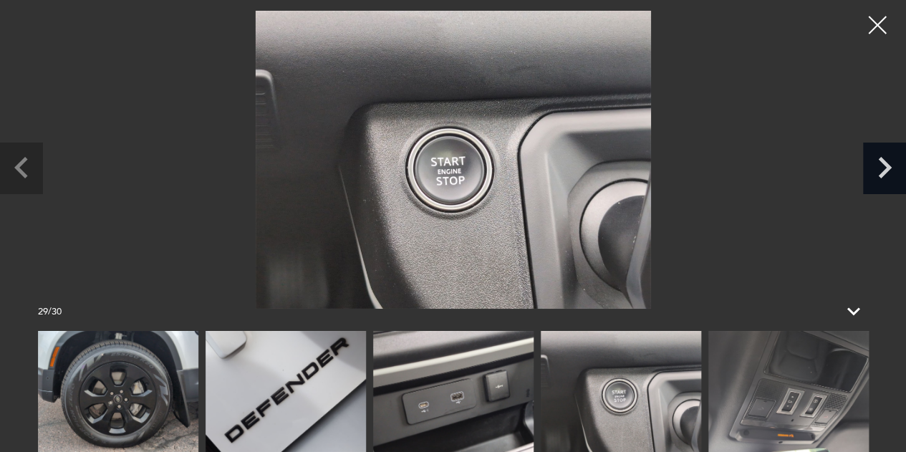
click at [888, 173] on icon "Next slide" at bounding box center [884, 166] width 43 height 47
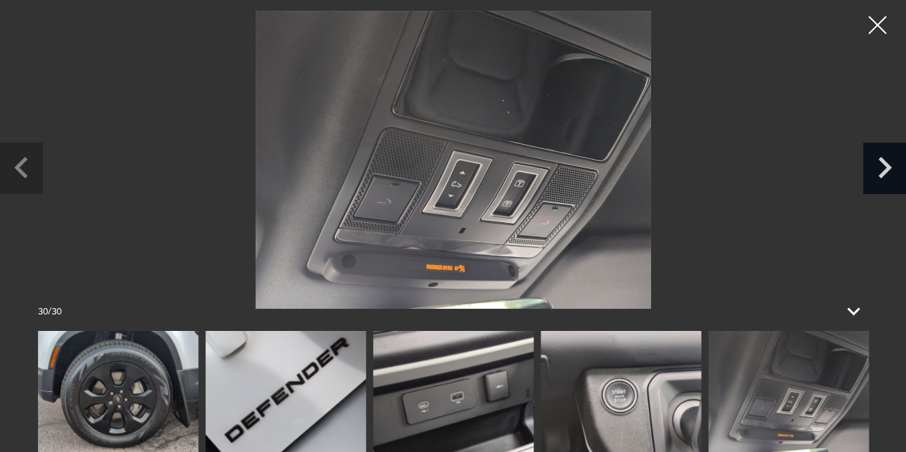
click at [888, 173] on icon "Next slide" at bounding box center [884, 166] width 43 height 47
click at [878, 23] on div at bounding box center [877, 25] width 36 height 36
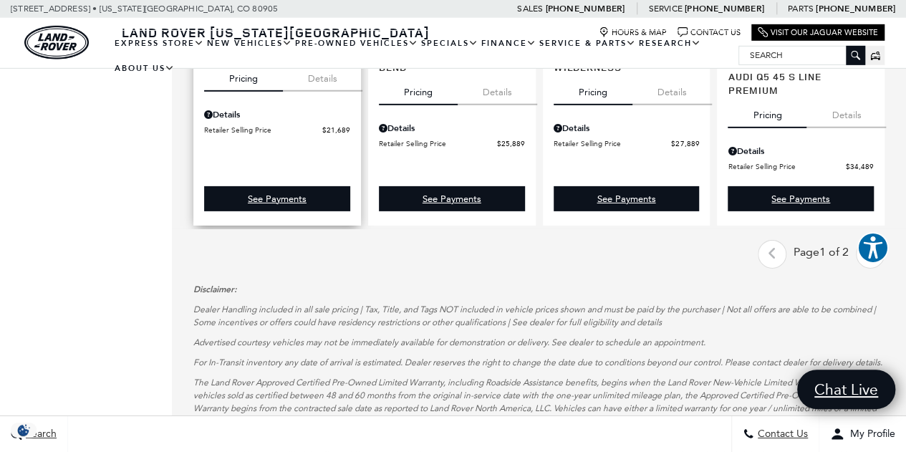
scroll to position [2267, 0]
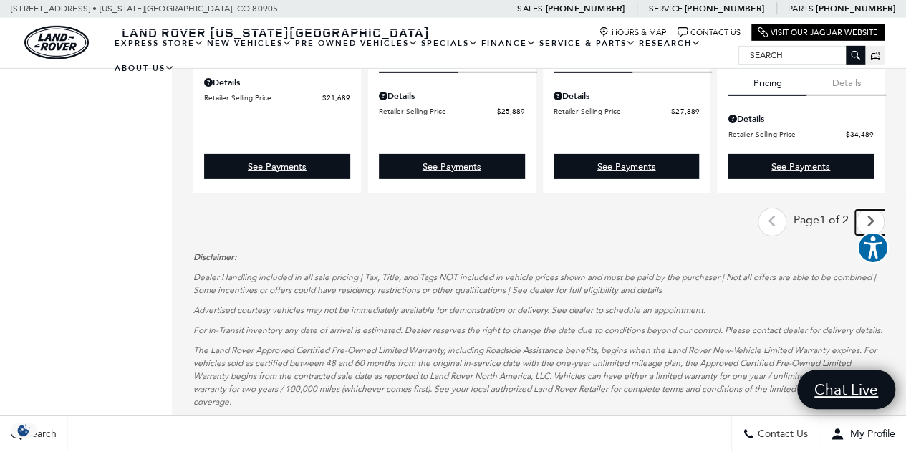
click at [875, 210] on icon "next page" at bounding box center [870, 221] width 9 height 23
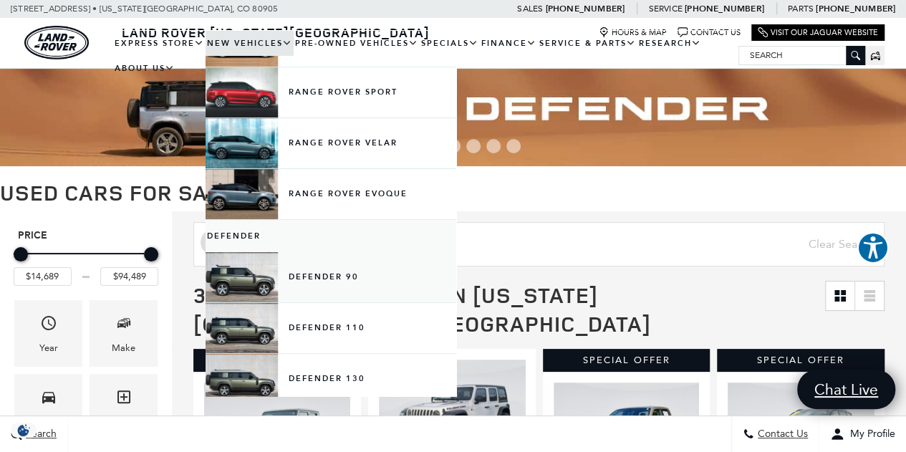
scroll to position [138, 0]
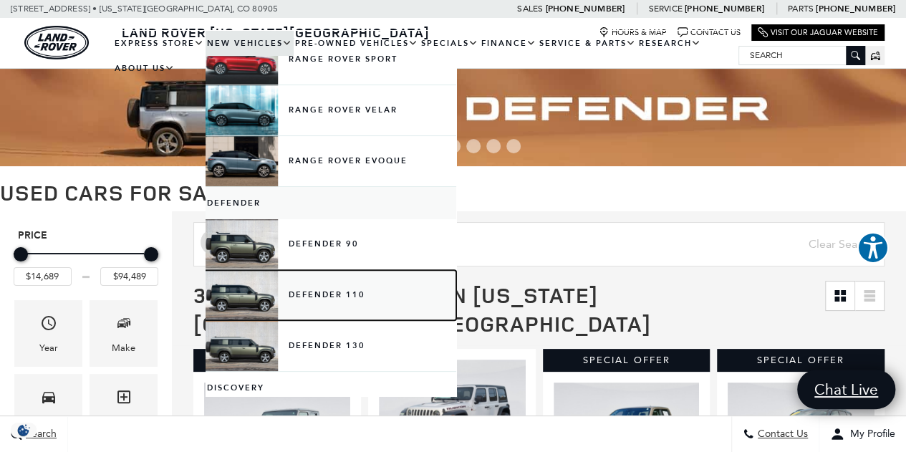
click at [317, 293] on link "Defender 110" at bounding box center [331, 295] width 251 height 50
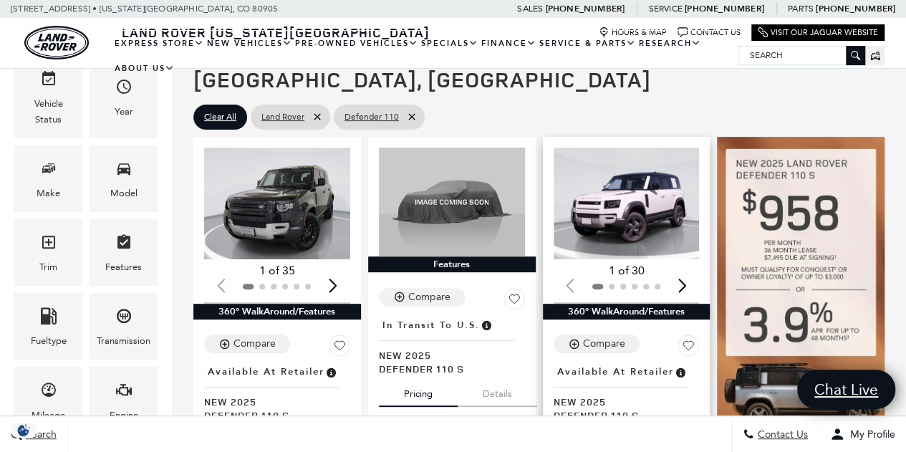
scroll to position [204, 0]
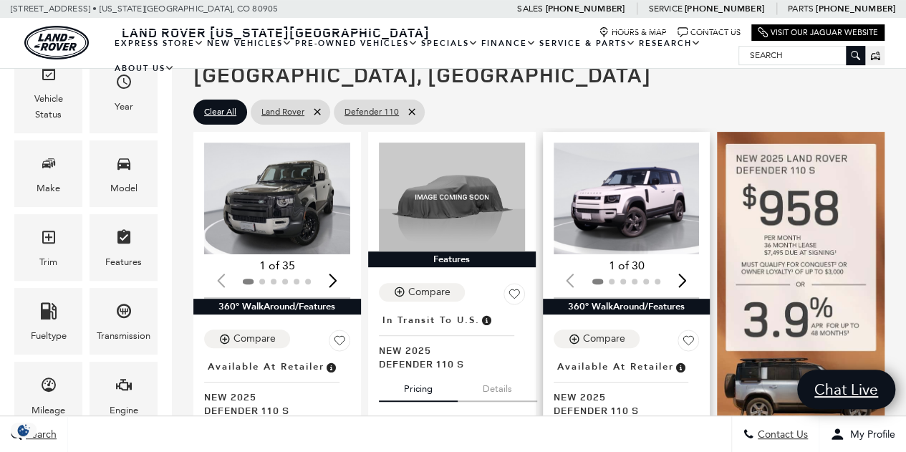
click at [690, 265] on div "Next slide" at bounding box center [682, 281] width 19 height 32
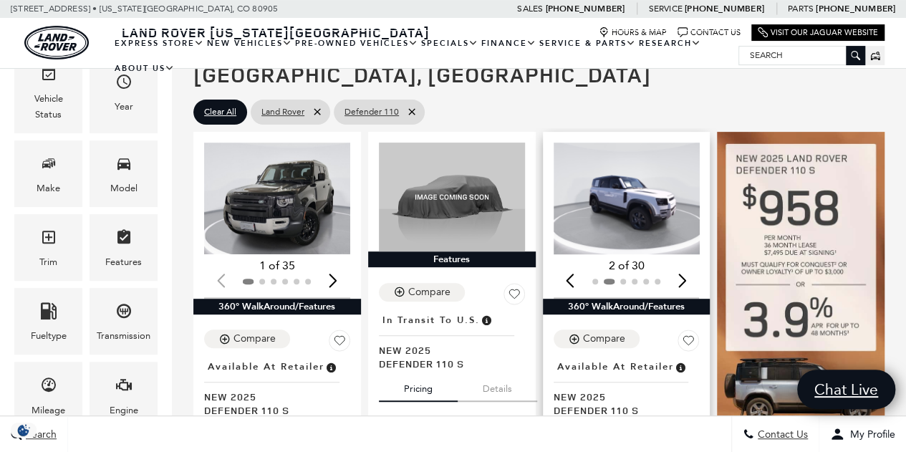
click at [690, 265] on div "Next slide" at bounding box center [682, 281] width 19 height 32
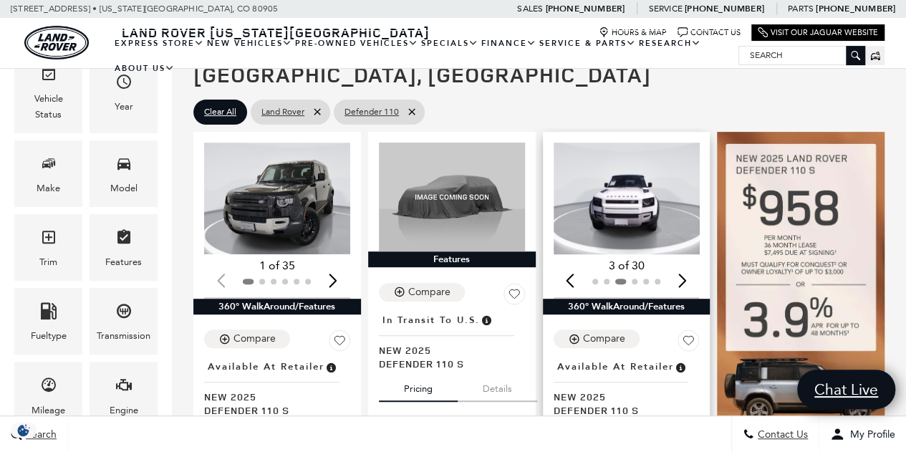
click at [690, 265] on div "Next slide" at bounding box center [682, 281] width 19 height 32
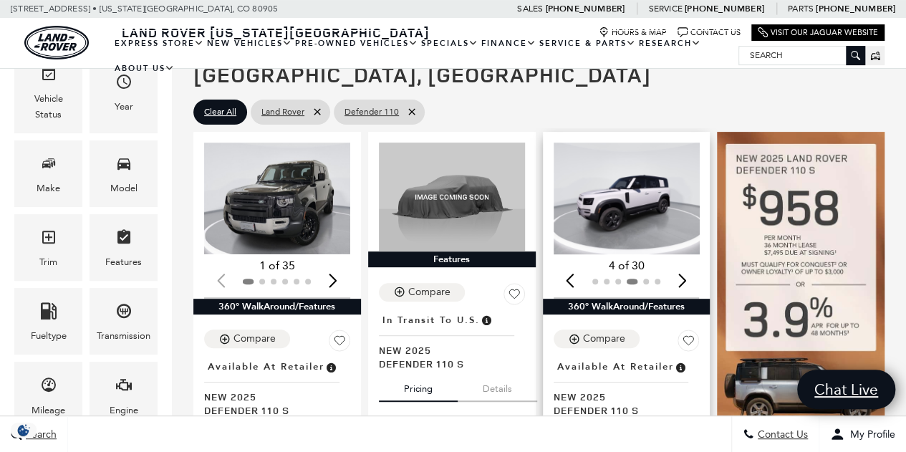
click at [690, 265] on div "Next slide" at bounding box center [682, 281] width 19 height 32
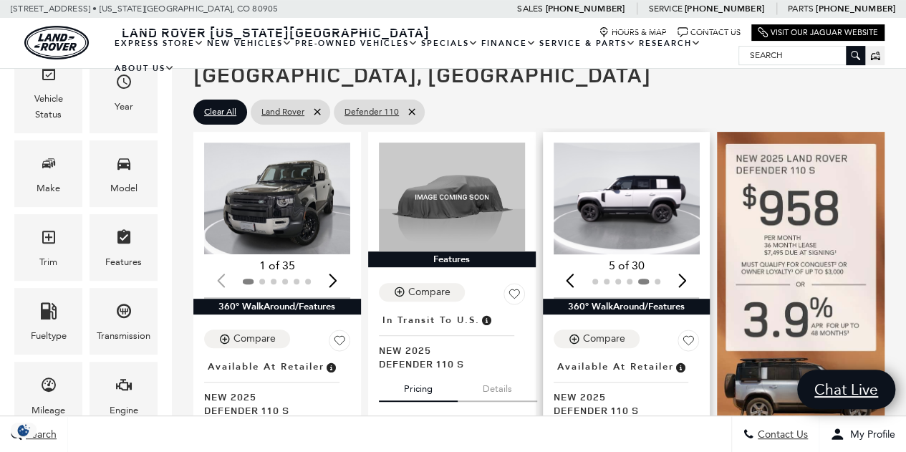
click at [690, 265] on div "Next slide" at bounding box center [682, 281] width 19 height 32
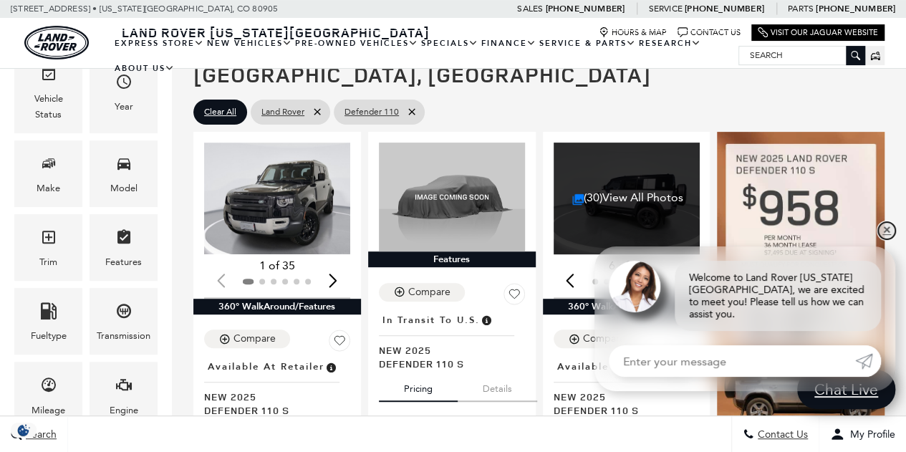
click at [888, 239] on link "✕" at bounding box center [886, 230] width 17 height 17
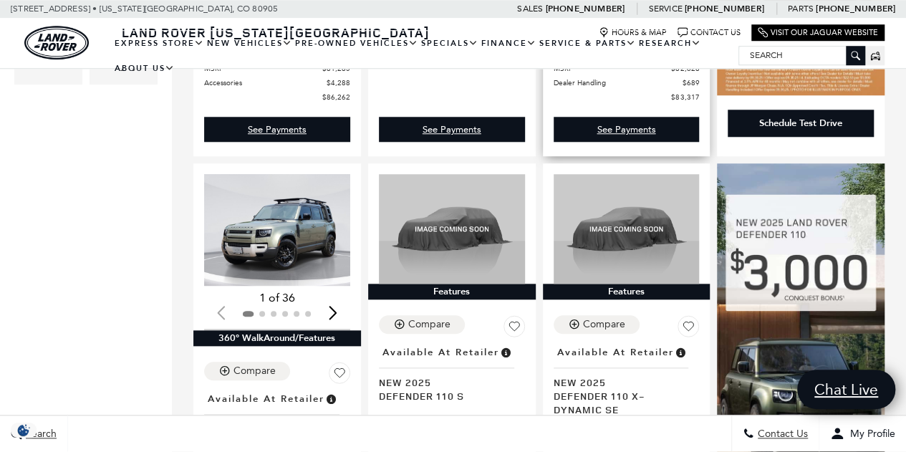
scroll to position [651, 0]
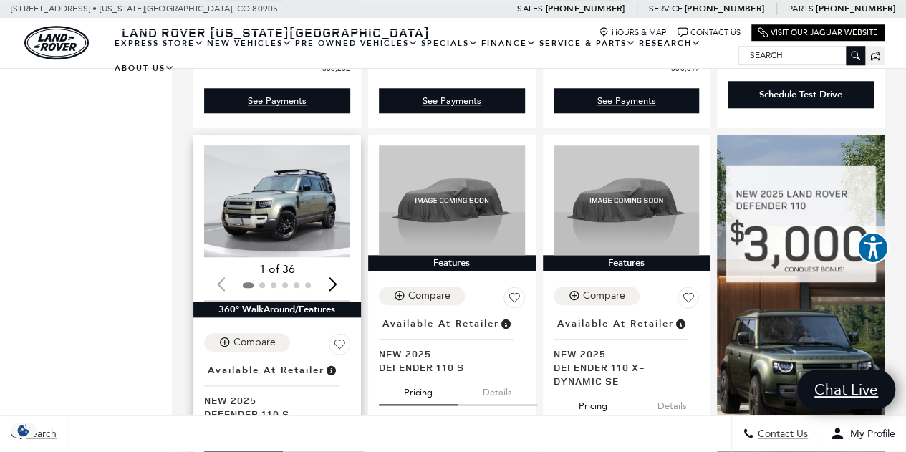
click at [338, 268] on div "Next slide" at bounding box center [333, 284] width 19 height 32
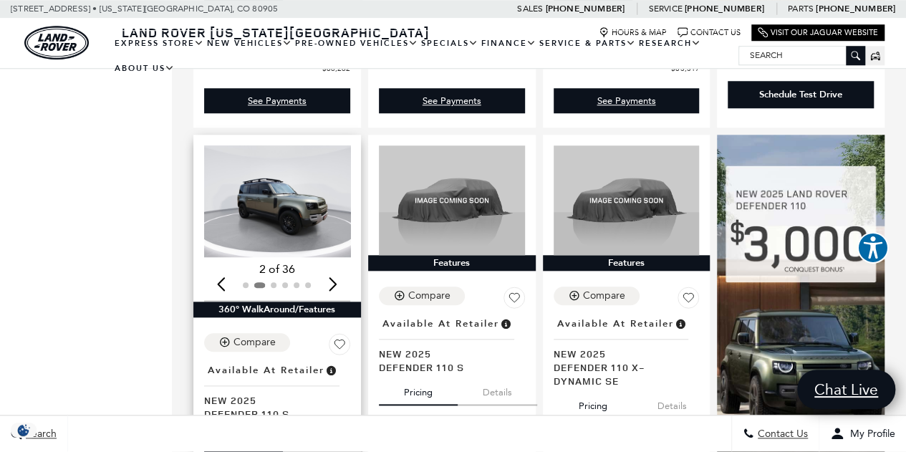
click at [338, 268] on div "Next slide" at bounding box center [333, 284] width 19 height 32
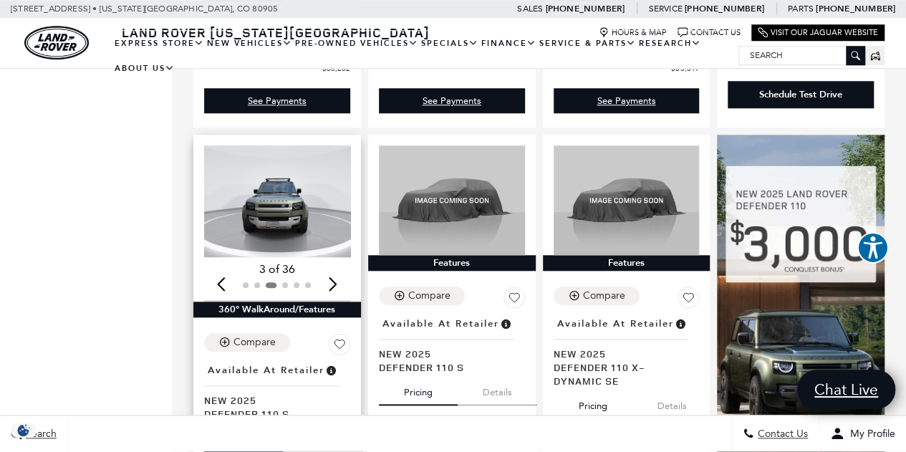
click at [338, 268] on div "Next slide" at bounding box center [333, 284] width 19 height 32
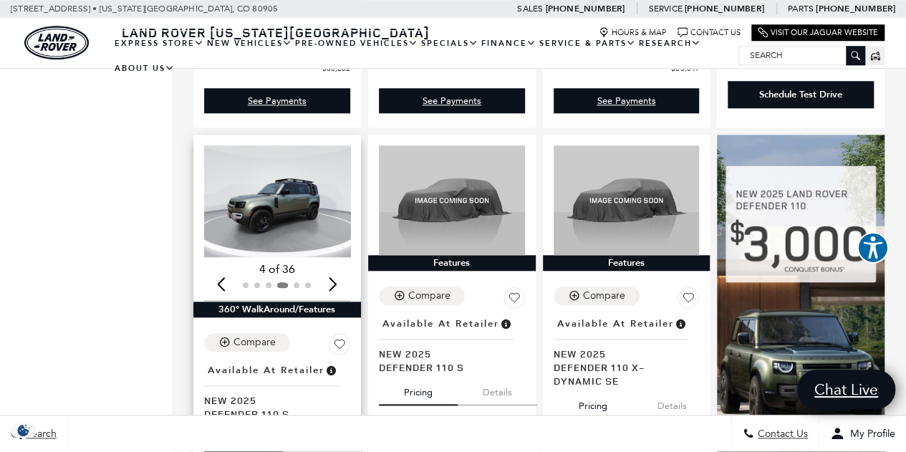
click at [338, 268] on div "Next slide" at bounding box center [333, 284] width 19 height 32
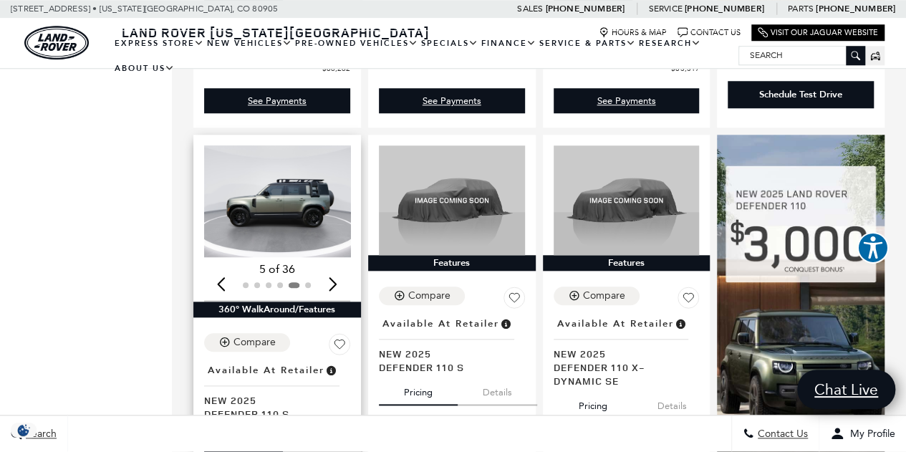
click at [338, 268] on div "Next slide" at bounding box center [333, 284] width 19 height 32
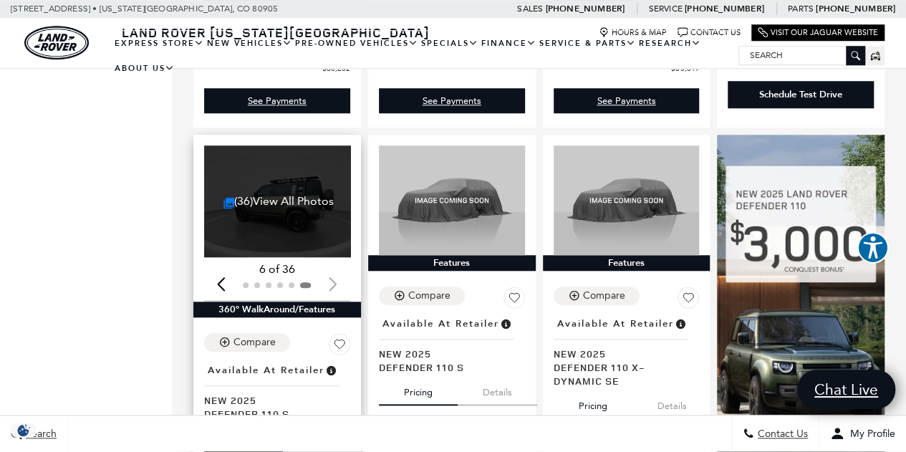
click at [338, 277] on div at bounding box center [277, 285] width 146 height 16
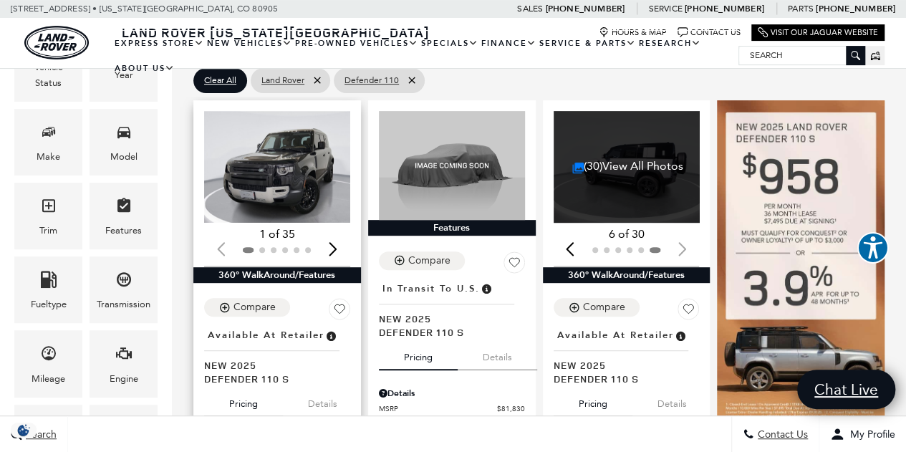
scroll to position [233, 0]
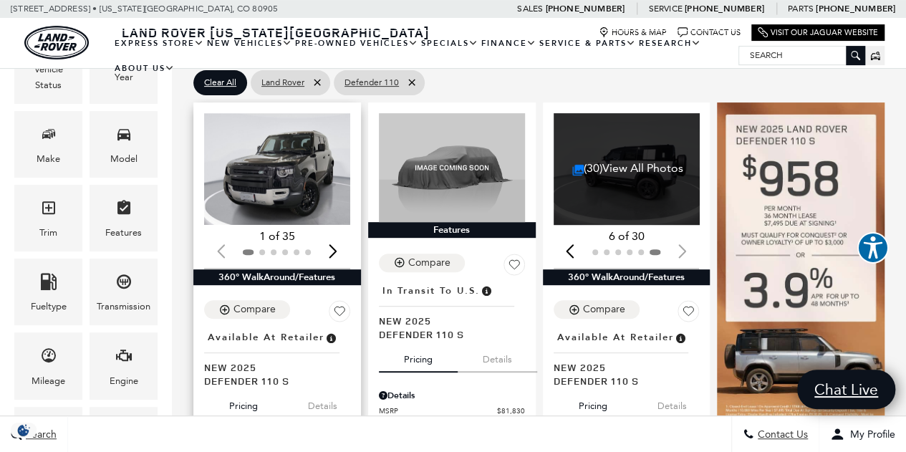
click at [332, 236] on div "Next slide" at bounding box center [333, 252] width 19 height 32
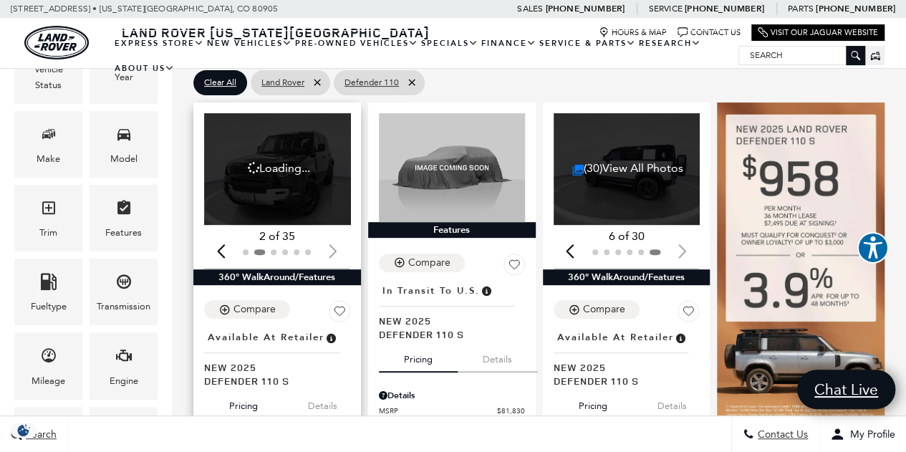
click at [332, 244] on div at bounding box center [277, 252] width 146 height 16
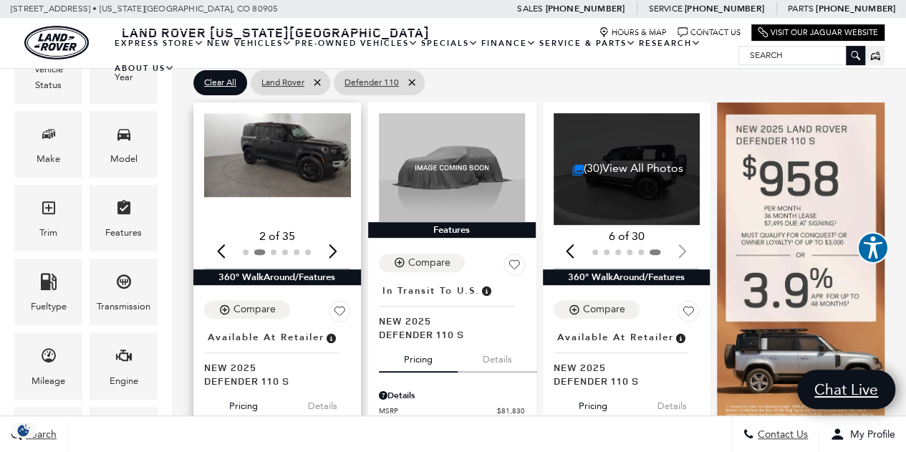
click at [332, 236] on div "Next slide" at bounding box center [333, 252] width 19 height 32
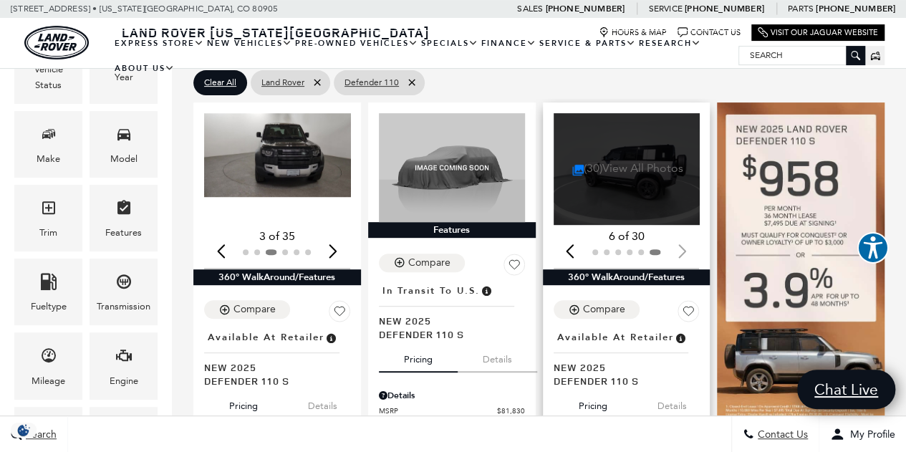
click at [609, 161] on link "(30) View All Photos" at bounding box center [627, 168] width 111 height 14
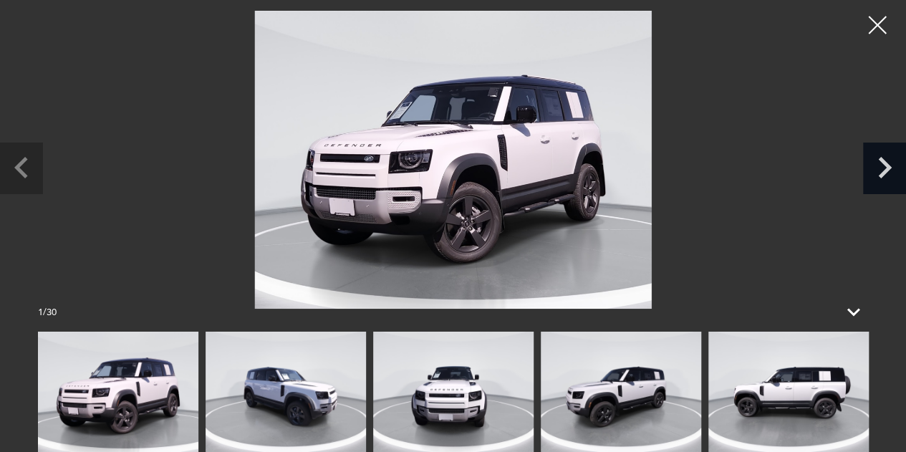
click at [886, 170] on icon "Next slide" at bounding box center [885, 167] width 14 height 21
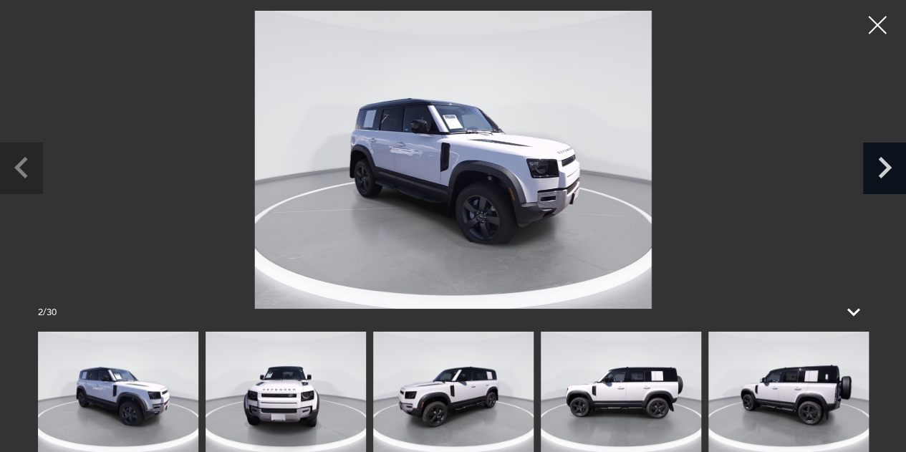
click at [886, 170] on icon "Next slide" at bounding box center [885, 167] width 14 height 21
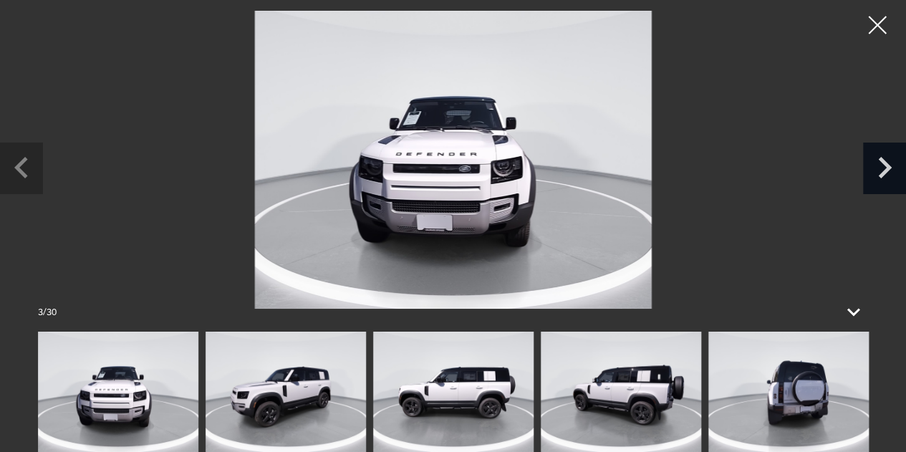
click at [886, 170] on icon "Next slide" at bounding box center [885, 167] width 14 height 21
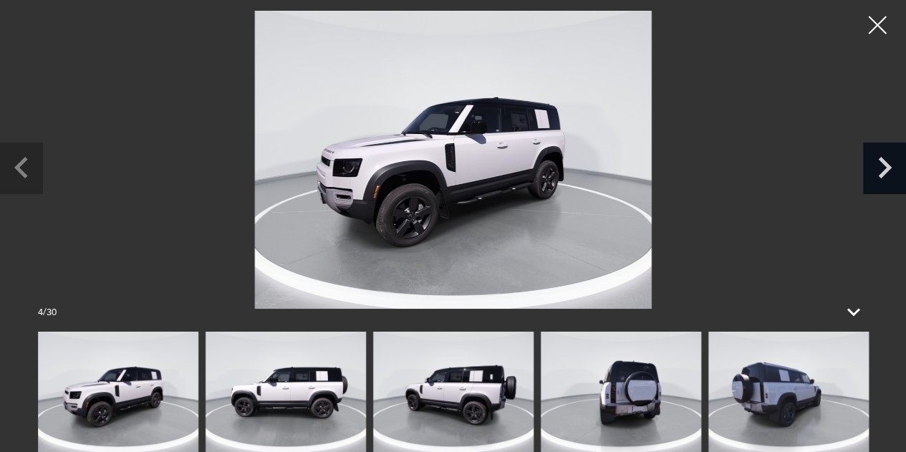
click at [886, 170] on icon "Next slide" at bounding box center [885, 167] width 14 height 21
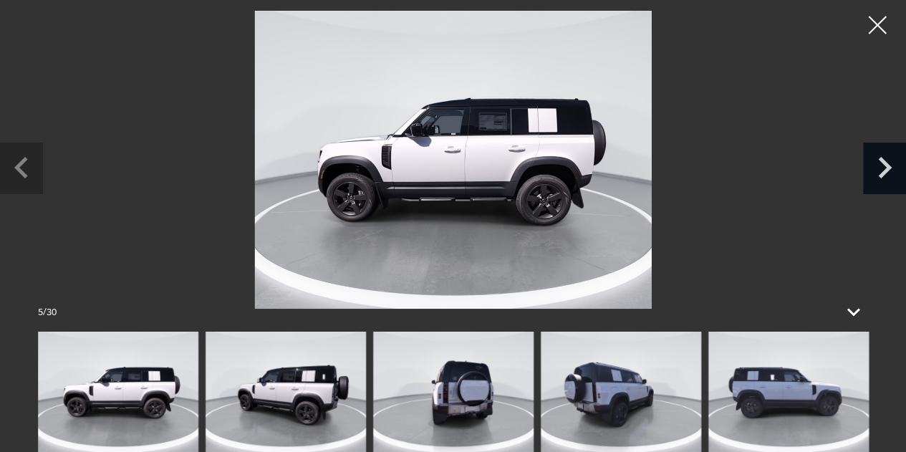
click at [886, 170] on icon "Next slide" at bounding box center [885, 167] width 14 height 21
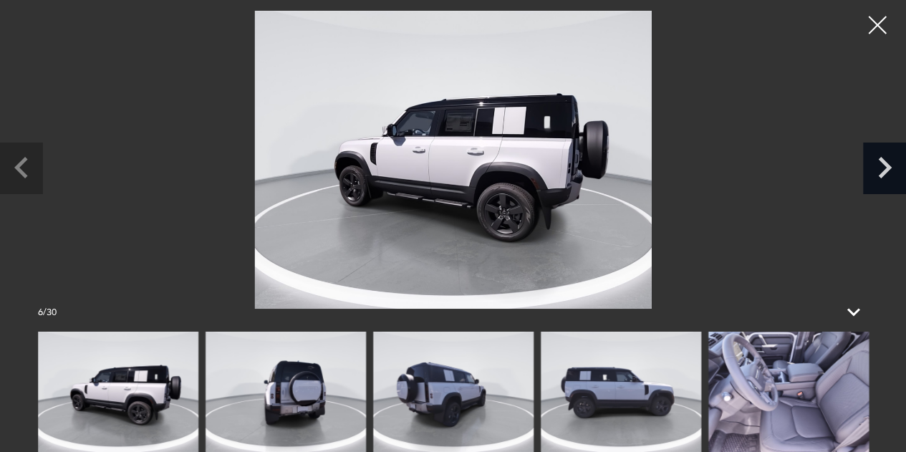
click at [886, 170] on icon "Next slide" at bounding box center [885, 167] width 14 height 21
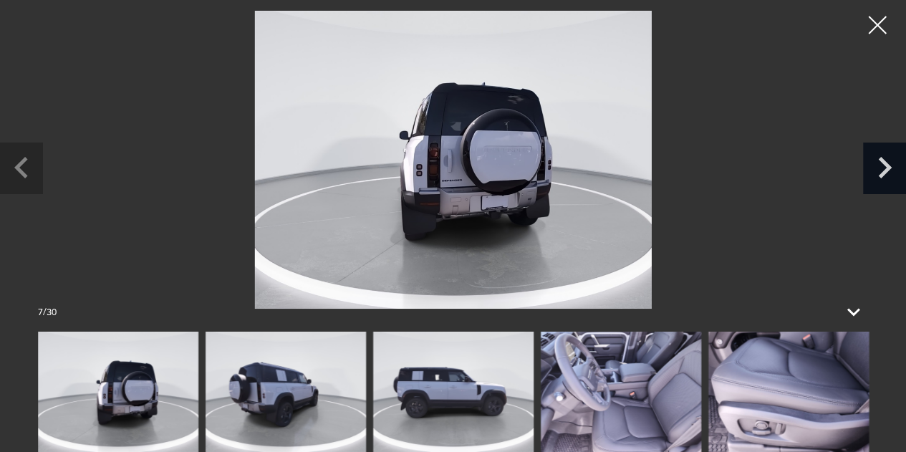
click at [886, 170] on icon "Next slide" at bounding box center [885, 167] width 14 height 21
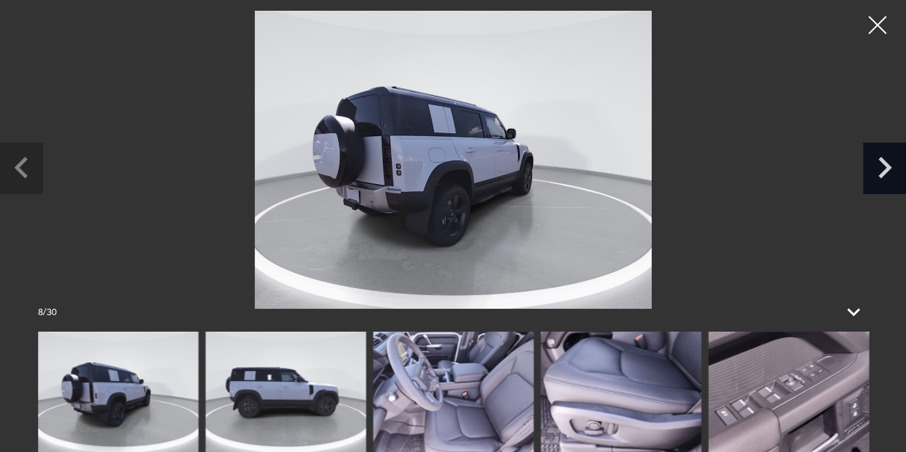
click at [886, 170] on icon "Next slide" at bounding box center [885, 167] width 14 height 21
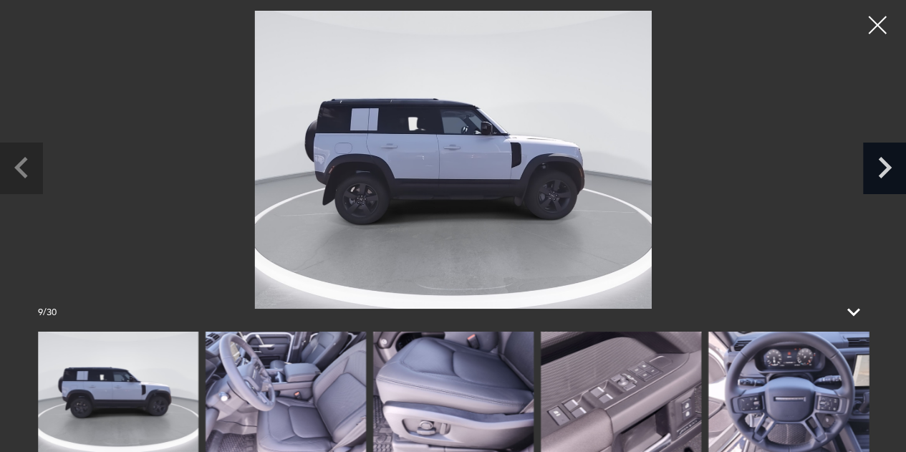
click at [886, 170] on icon "Next slide" at bounding box center [885, 167] width 14 height 21
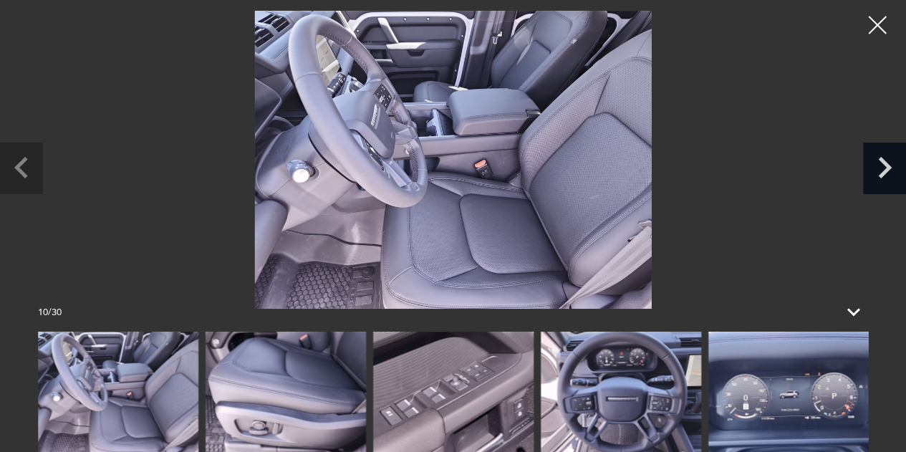
click at [886, 170] on icon "Next slide" at bounding box center [885, 167] width 14 height 21
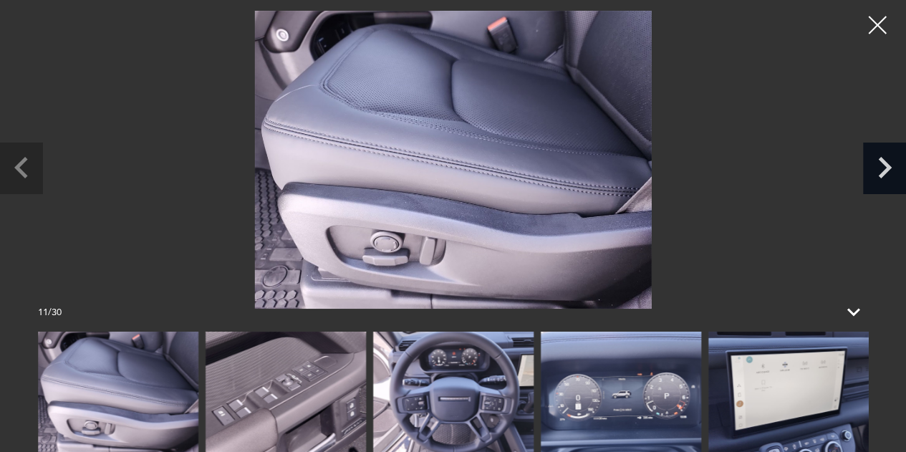
click at [886, 170] on icon "Next slide" at bounding box center [885, 167] width 14 height 21
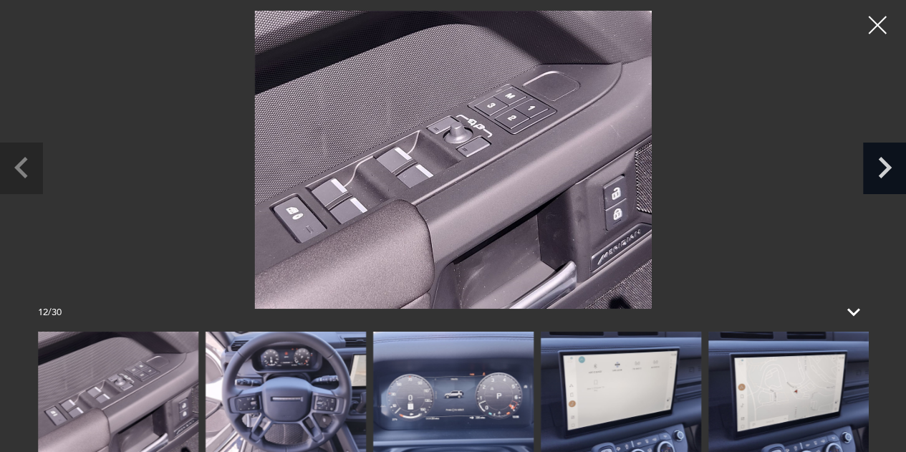
click at [886, 170] on icon "Next slide" at bounding box center [885, 167] width 14 height 21
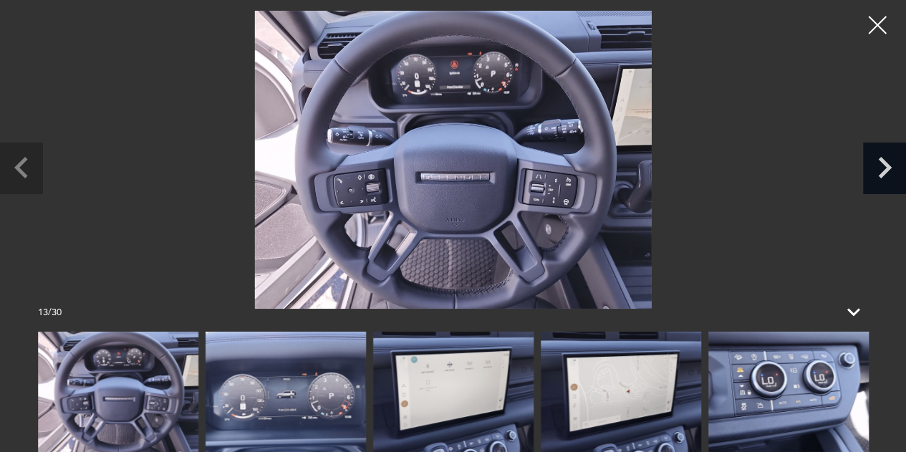
click at [886, 170] on icon "Next slide" at bounding box center [885, 167] width 14 height 21
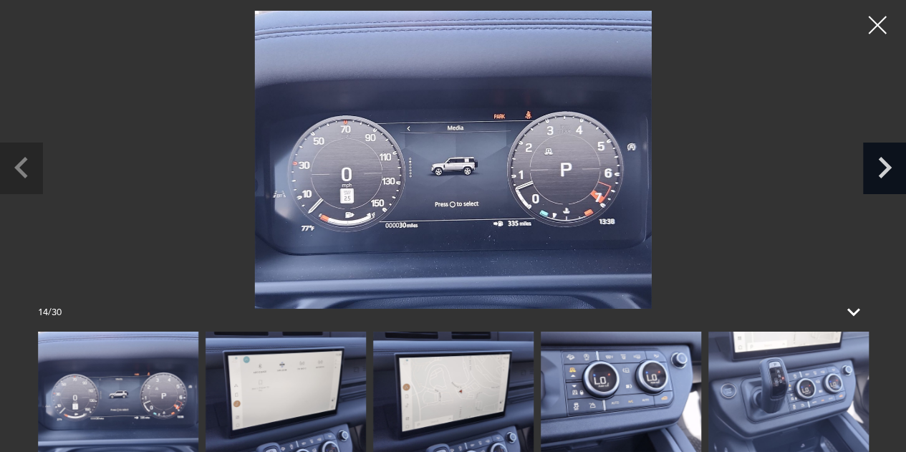
click at [886, 170] on icon "Next slide" at bounding box center [885, 167] width 14 height 21
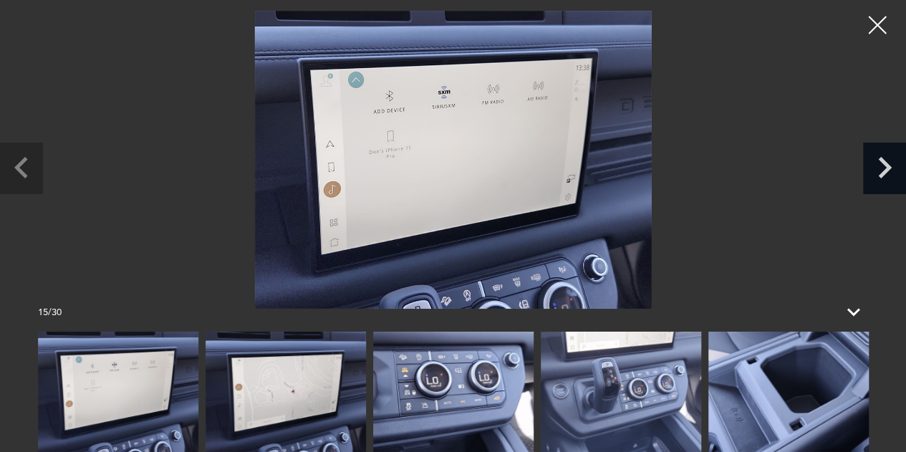
click at [886, 170] on icon "Next slide" at bounding box center [885, 167] width 14 height 21
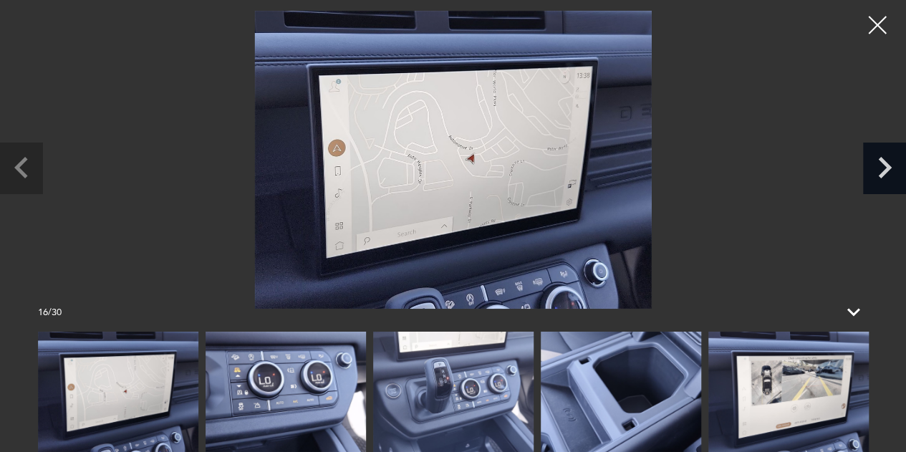
click at [886, 170] on icon "Next slide" at bounding box center [885, 167] width 14 height 21
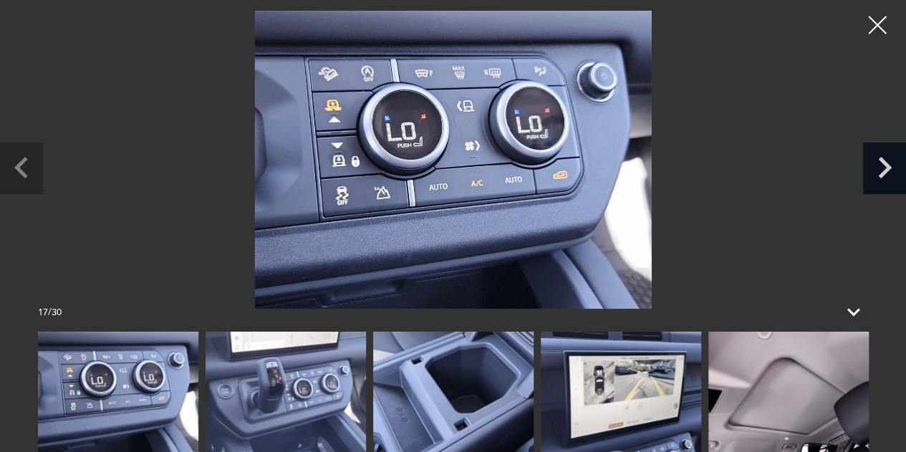
click at [886, 170] on icon "Next slide" at bounding box center [885, 167] width 14 height 21
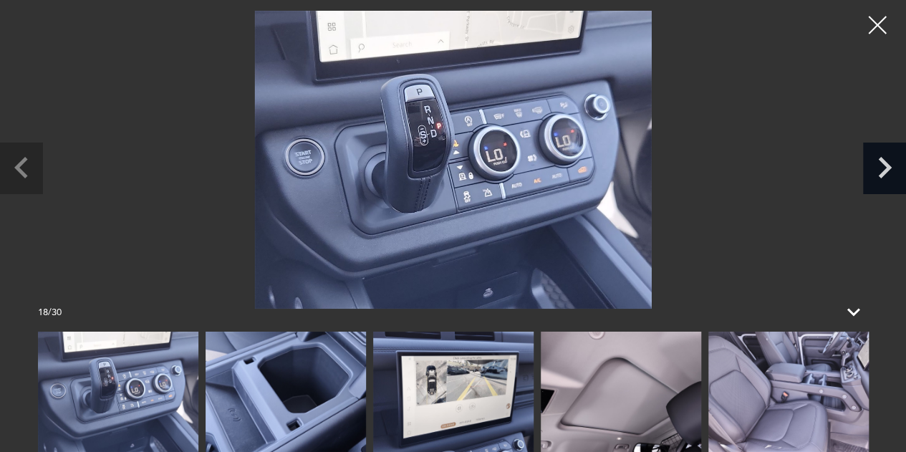
click at [886, 170] on icon "Next slide" at bounding box center [885, 167] width 14 height 21
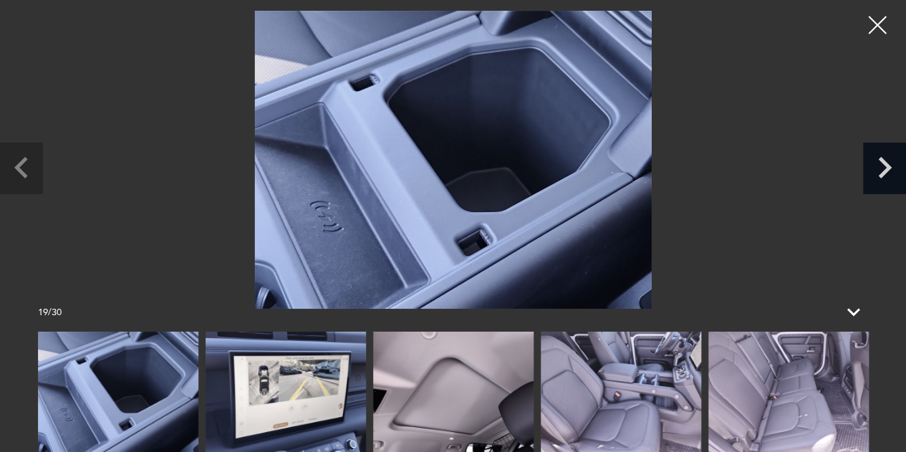
click at [886, 170] on icon "Next slide" at bounding box center [885, 167] width 14 height 21
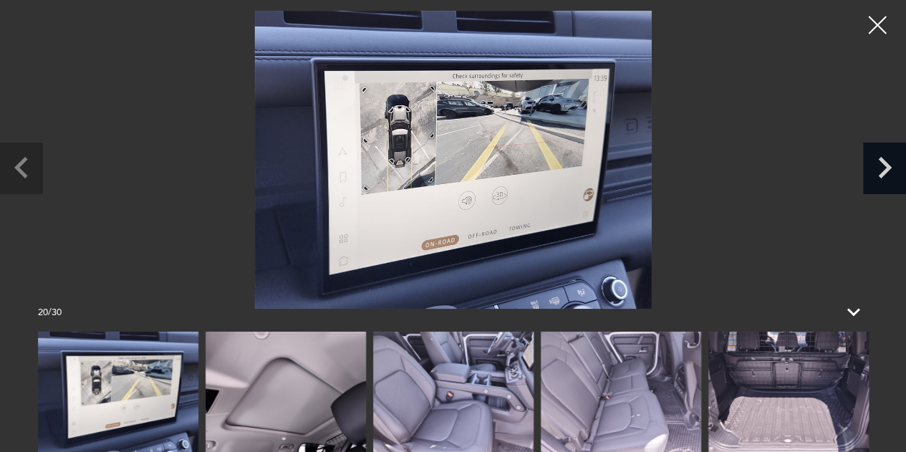
click at [886, 170] on icon "Next slide" at bounding box center [885, 167] width 14 height 21
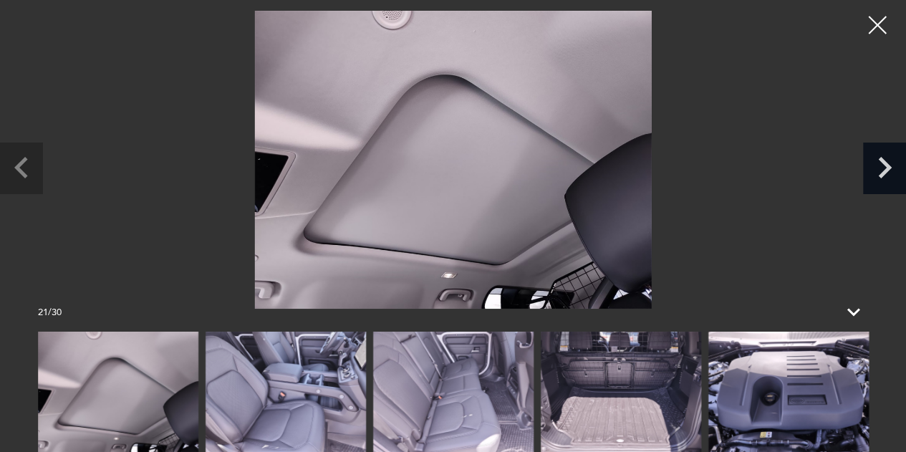
click at [886, 170] on icon "Next slide" at bounding box center [885, 167] width 14 height 21
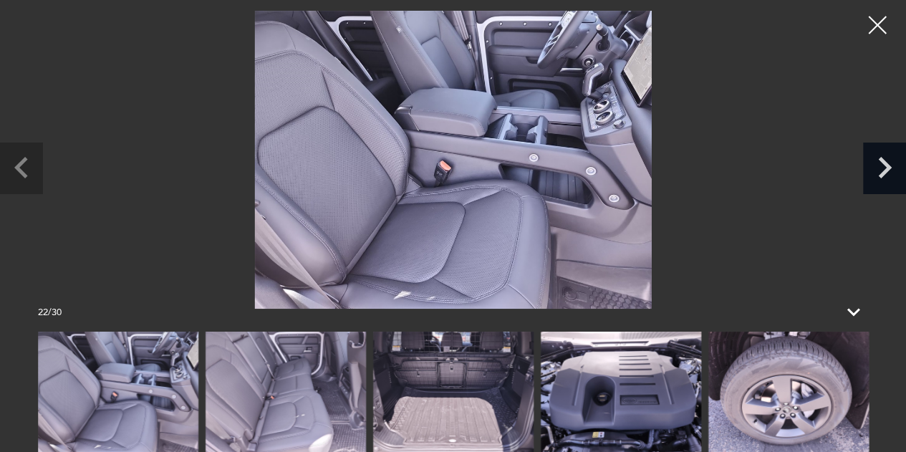
click at [886, 170] on icon "Next slide" at bounding box center [885, 167] width 14 height 21
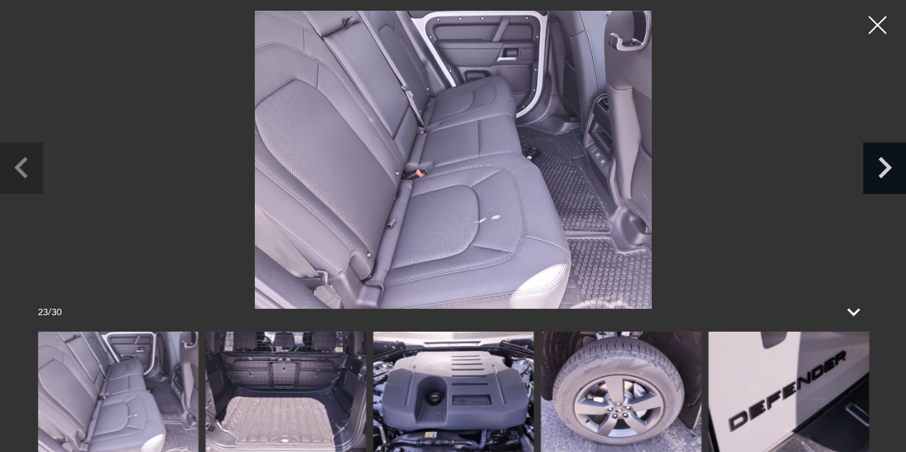
click at [886, 170] on icon "Next slide" at bounding box center [885, 167] width 14 height 21
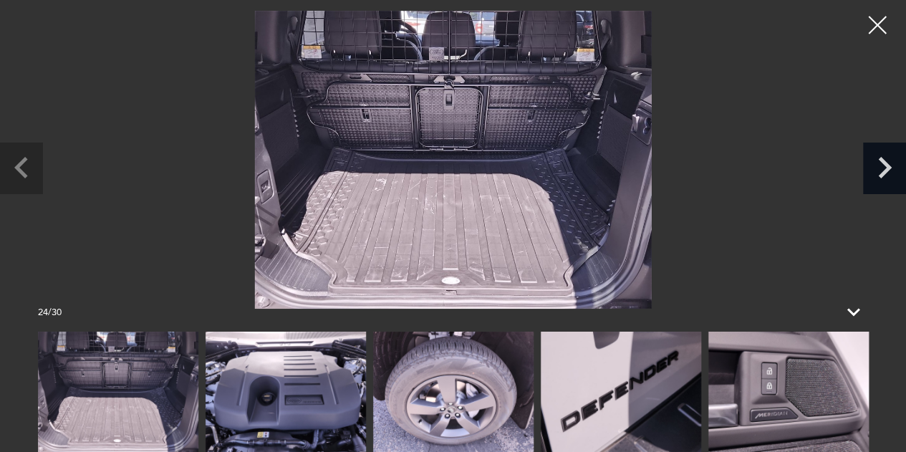
click at [886, 170] on icon "Next slide" at bounding box center [885, 167] width 14 height 21
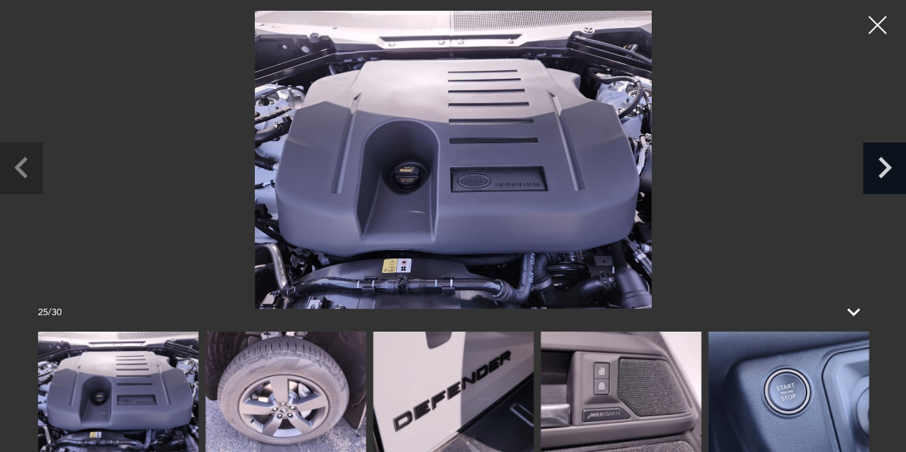
click at [886, 170] on icon "Next slide" at bounding box center [885, 167] width 14 height 21
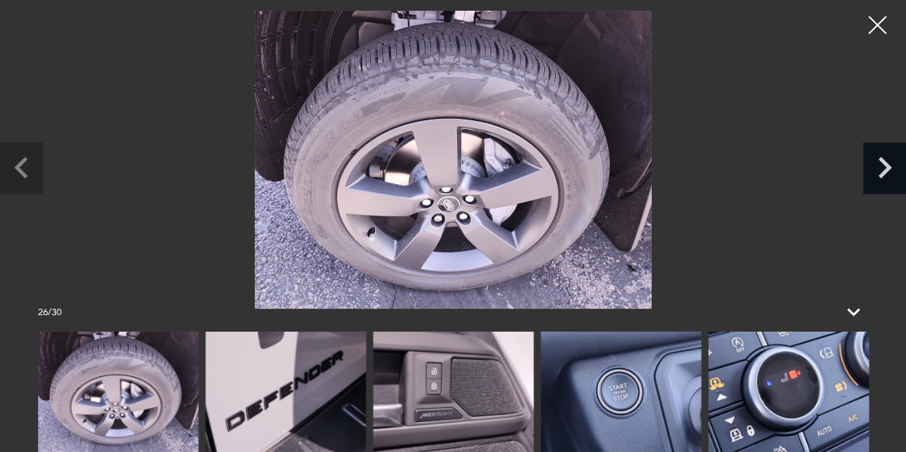
click at [886, 170] on icon "Next slide" at bounding box center [885, 167] width 14 height 21
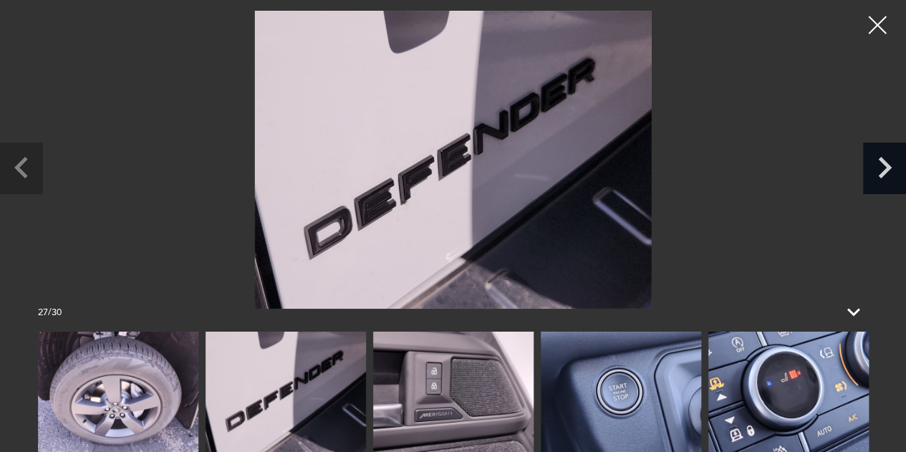
click at [886, 170] on icon "Next slide" at bounding box center [885, 167] width 14 height 21
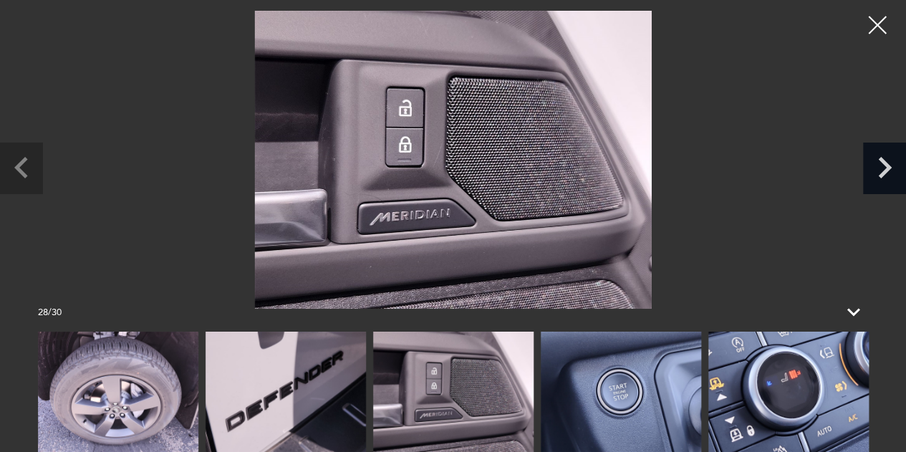
click at [886, 170] on icon "Next slide" at bounding box center [885, 167] width 14 height 21
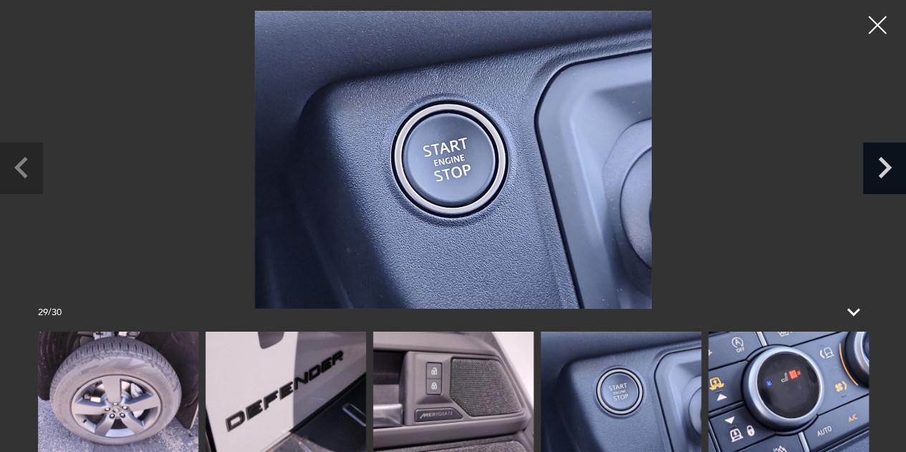
click at [886, 170] on icon "Next slide" at bounding box center [885, 167] width 14 height 21
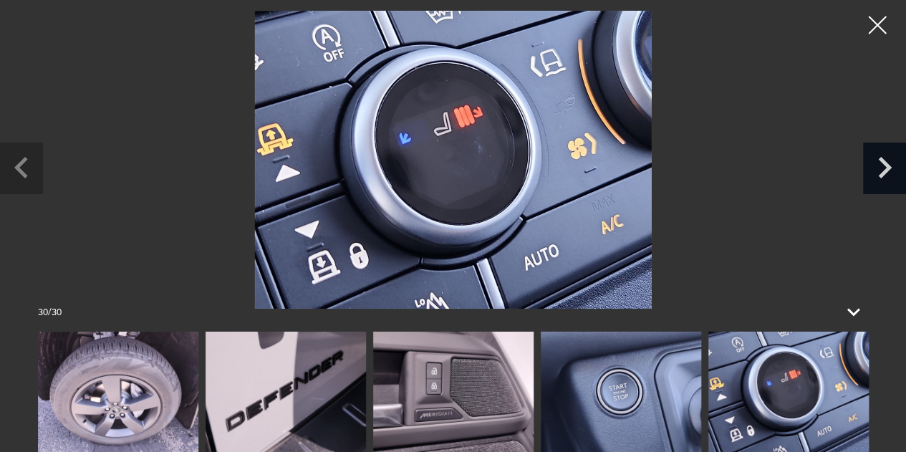
click at [886, 170] on icon "Next slide" at bounding box center [885, 167] width 14 height 21
click at [870, 32] on div at bounding box center [877, 25] width 36 height 36
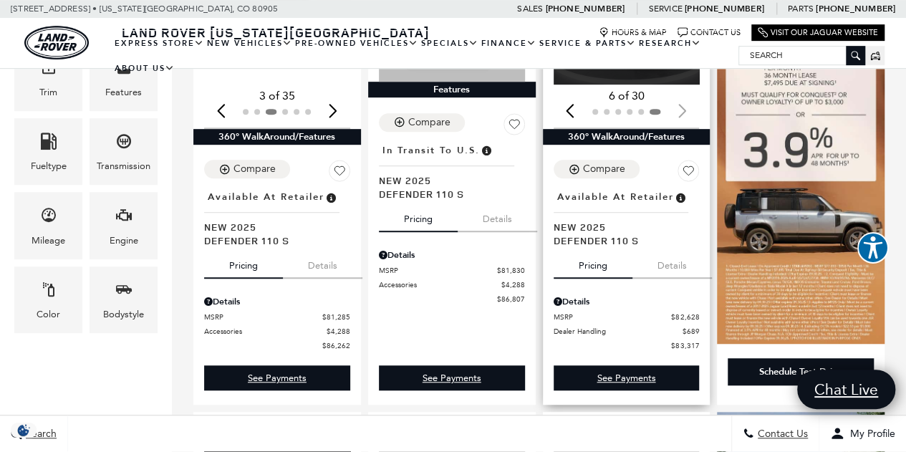
scroll to position [375, 0]
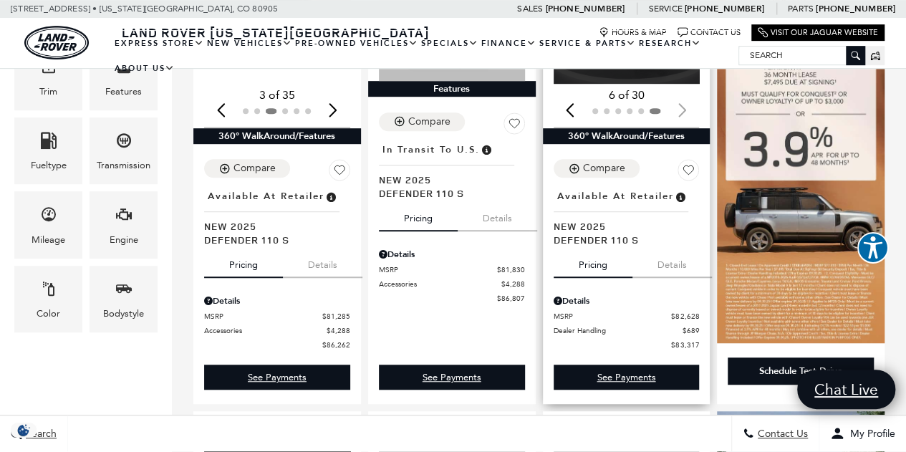
click at [670, 246] on button "Details" at bounding box center [671, 262] width 79 height 32
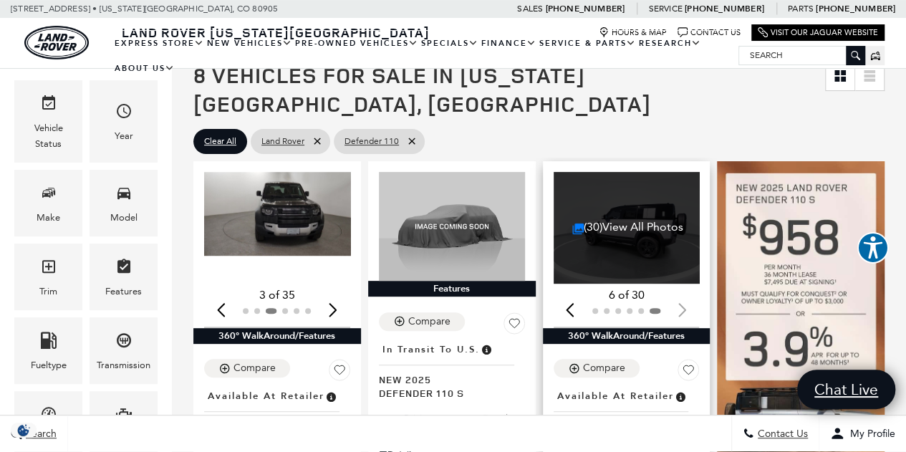
scroll to position [143, 0]
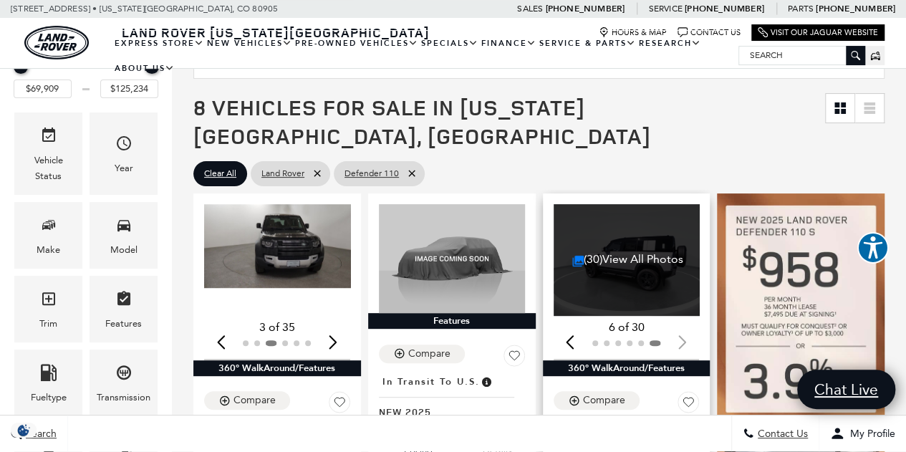
click at [628, 266] on div "(30) View All Photos" at bounding box center [628, 260] width 149 height 112
click at [628, 267] on div "(30) View All Photos" at bounding box center [628, 260] width 149 height 112
click at [622, 360] on div "360° WalkAround/Features" at bounding box center [627, 368] width 168 height 16
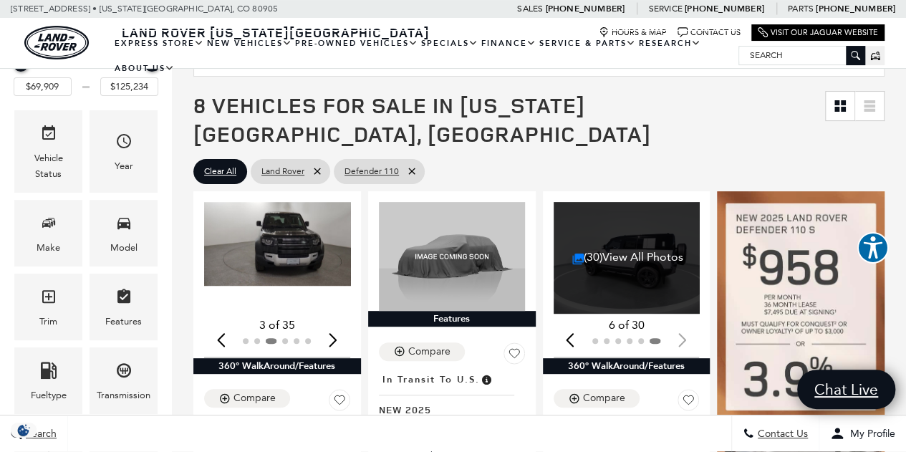
scroll to position [0, 0]
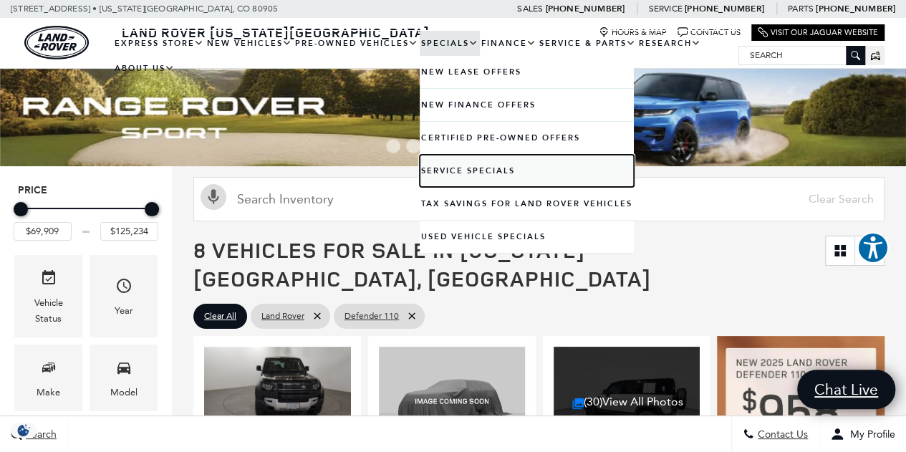
click at [454, 167] on link "Service Specials" at bounding box center [527, 171] width 214 height 32
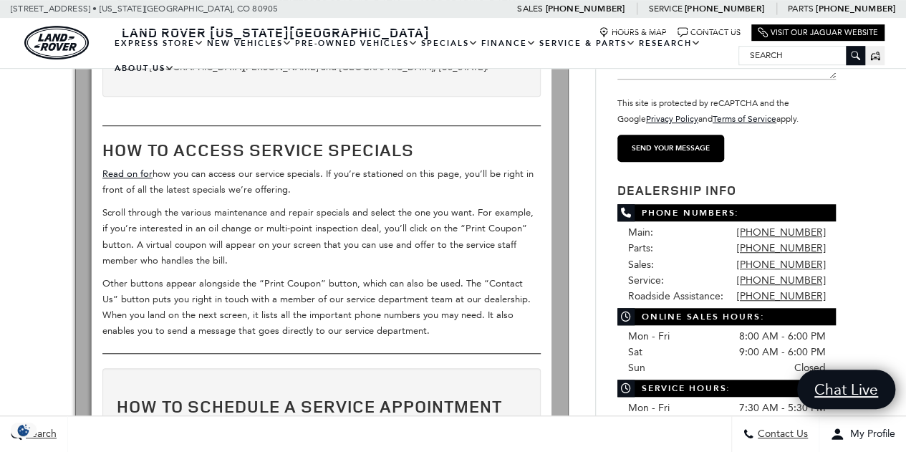
scroll to position [398, 0]
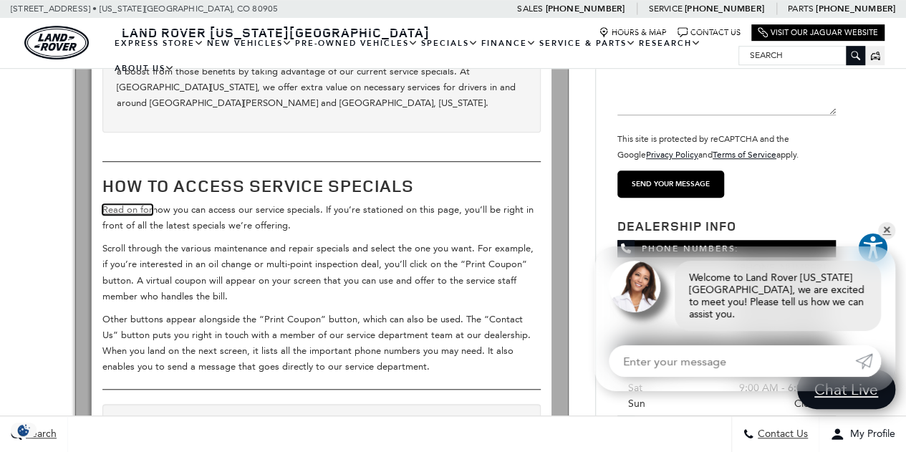
click at [130, 204] on link "Read on for" at bounding box center [127, 209] width 50 height 11
click at [122, 204] on link "Read on for" at bounding box center [127, 209] width 50 height 11
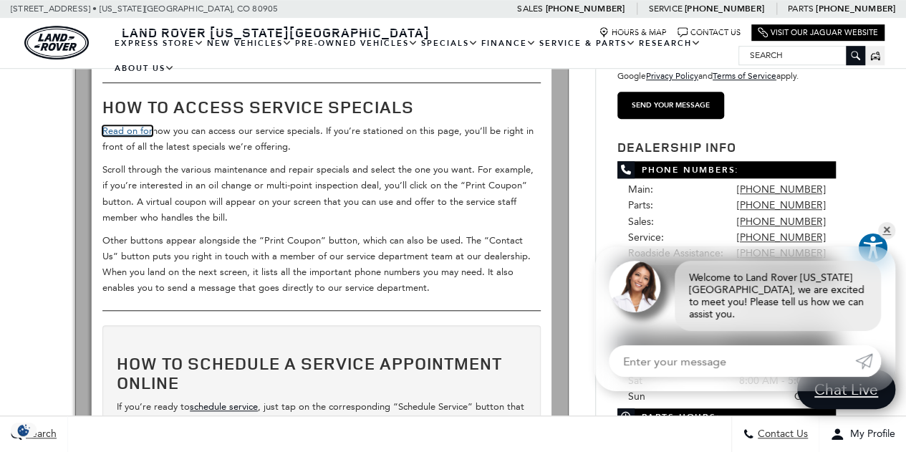
scroll to position [0, 0]
